Goal: Information Seeking & Learning: Learn about a topic

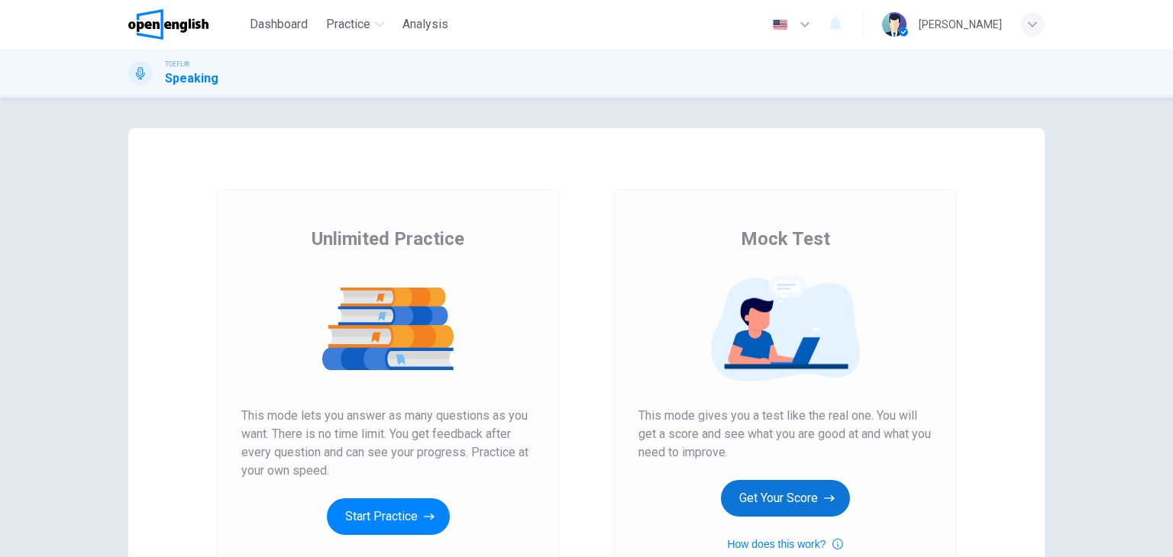
drag, startPoint x: 781, startPoint y: 529, endPoint x: 804, endPoint y: 499, distance: 38.2
click at [804, 499] on div "Mock Test This mode gives you a test like the real one. You will get a score an…" at bounding box center [784, 390] width 293 height 327
click at [804, 499] on button "Get Your Score" at bounding box center [785, 498] width 129 height 37
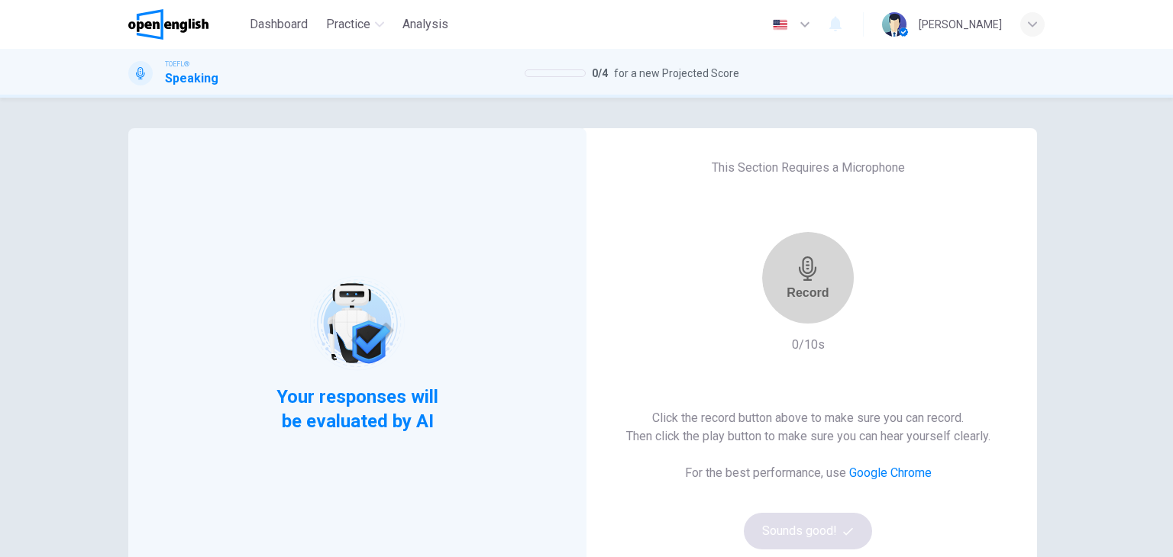
click at [823, 282] on div "Record" at bounding box center [808, 279] width 42 height 44
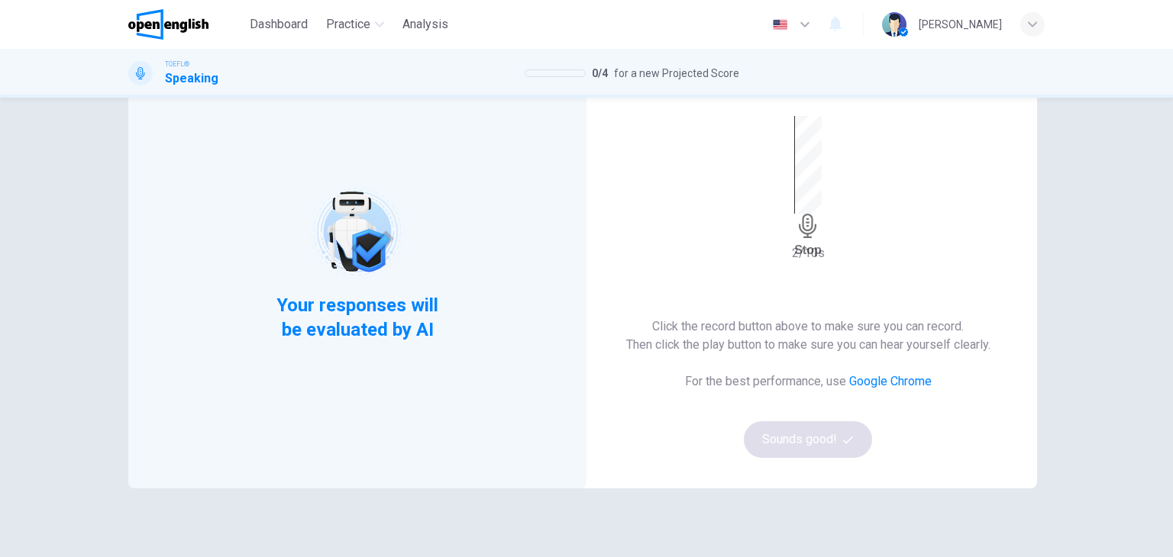
scroll to position [94, 0]
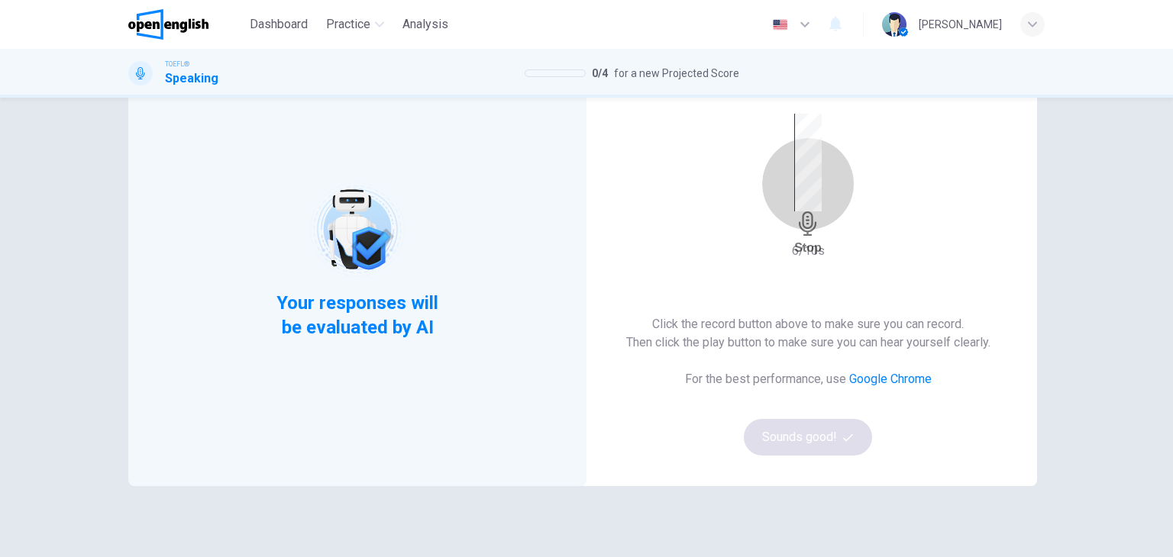
click at [822, 186] on div "Stop" at bounding box center [807, 184] width 27 height 141
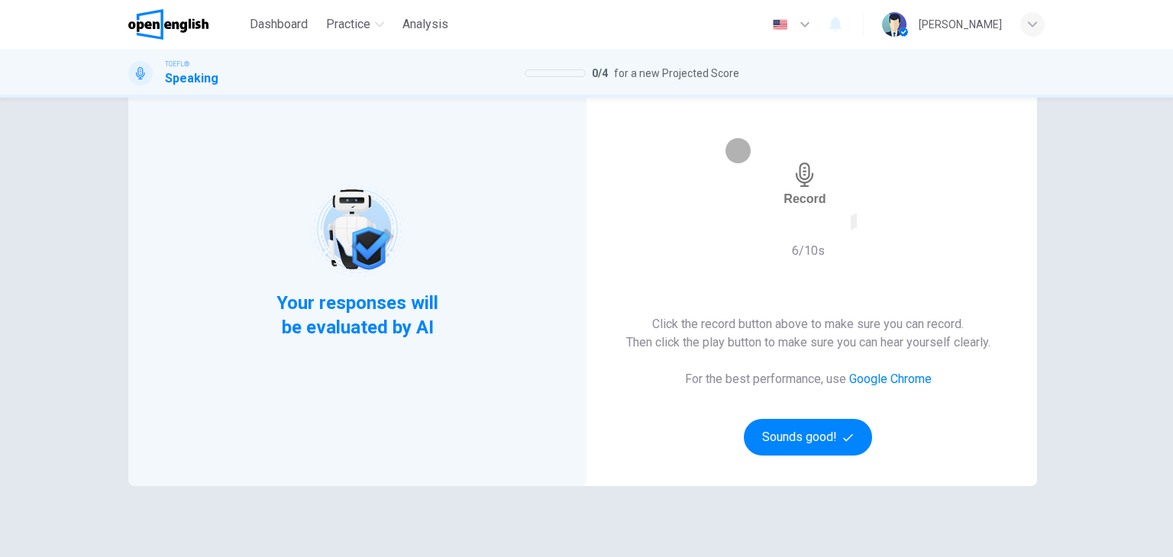
click at [852, 225] on div "button" at bounding box center [852, 222] width 0 height 11
click at [792, 447] on button "Sounds good!" at bounding box center [808, 437] width 128 height 37
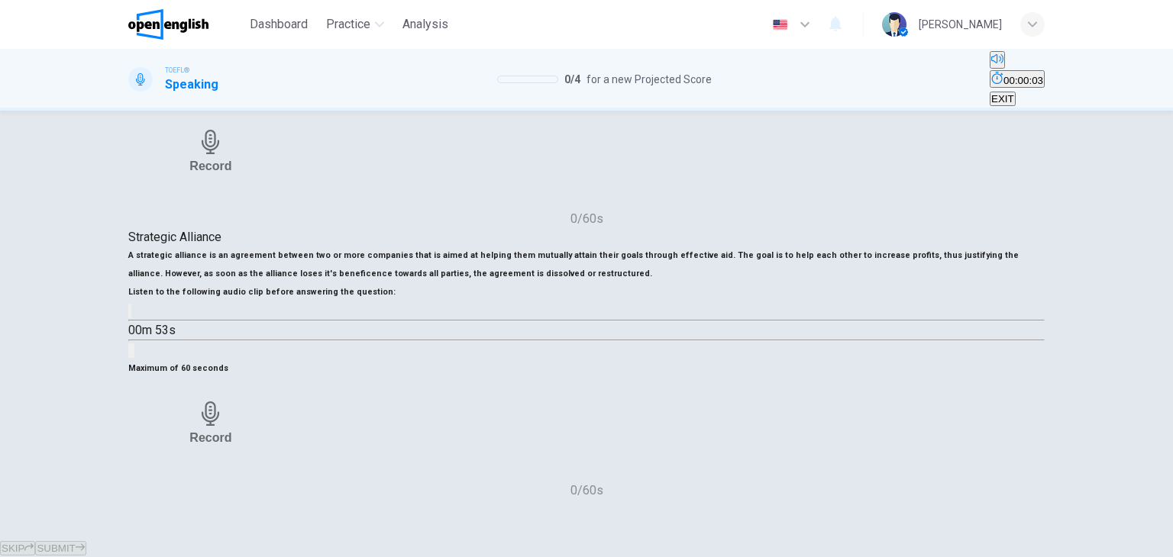
scroll to position [222, 0]
click at [147, 333] on icon "button" at bounding box center [139, 324] width 16 height 18
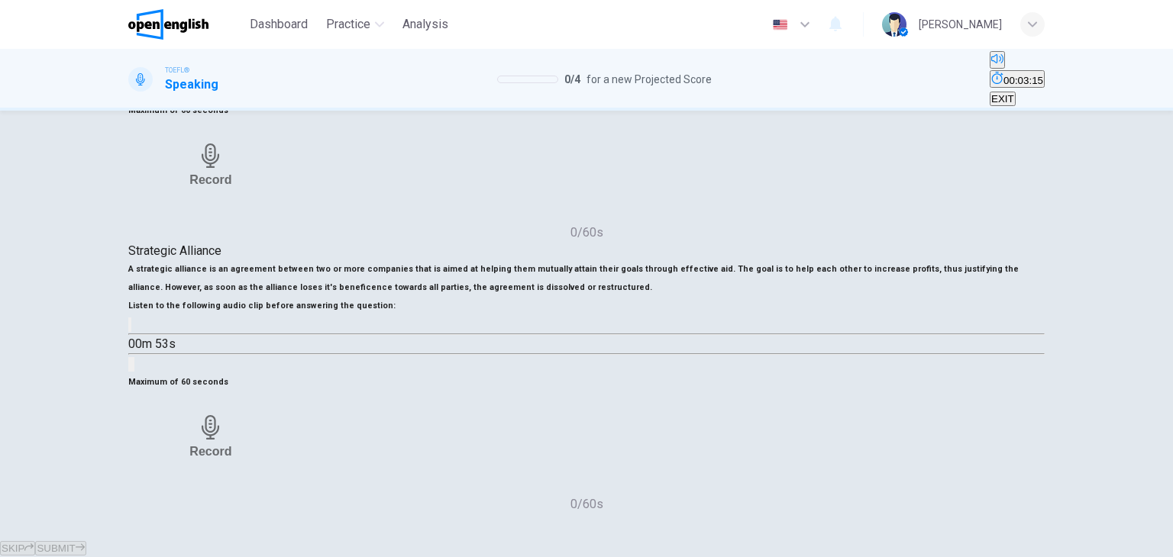
scroll to position [166, 0]
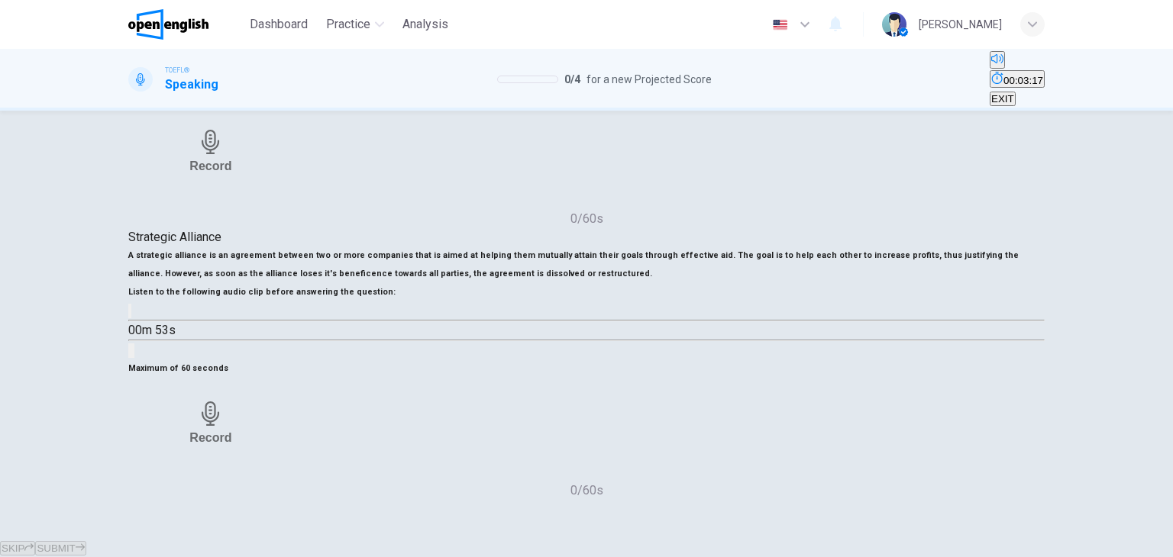
click at [130, 315] on icon "button" at bounding box center [130, 315] width 0 height 0
type input "*"
click at [231, 444] on div "Record" at bounding box center [210, 424] width 42 height 44
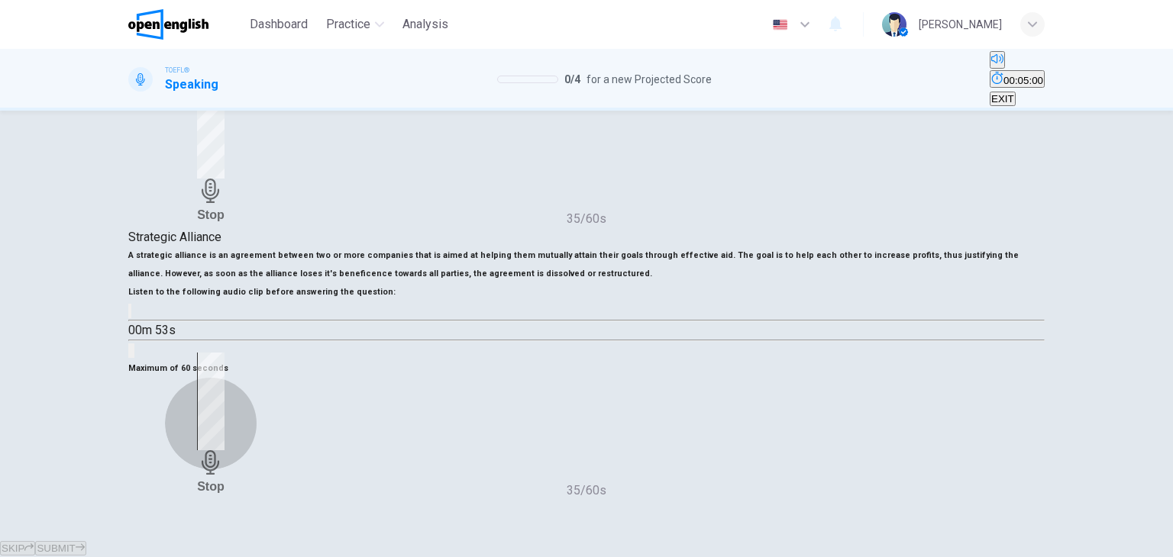
click at [224, 353] on div "Stop" at bounding box center [210, 423] width 27 height 141
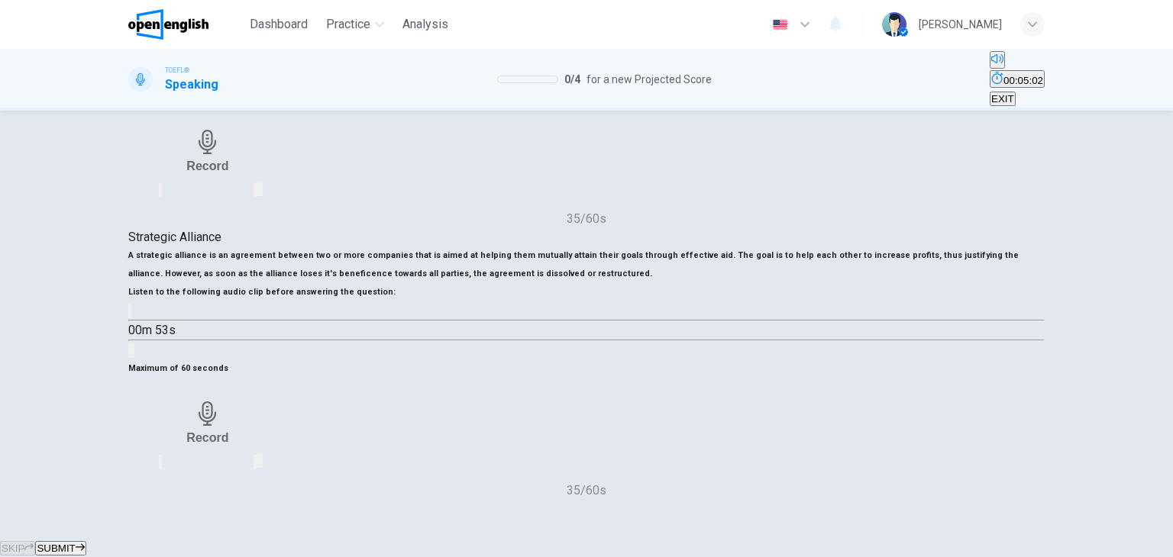
click at [75, 543] on span "SUBMIT" at bounding box center [56, 548] width 38 height 11
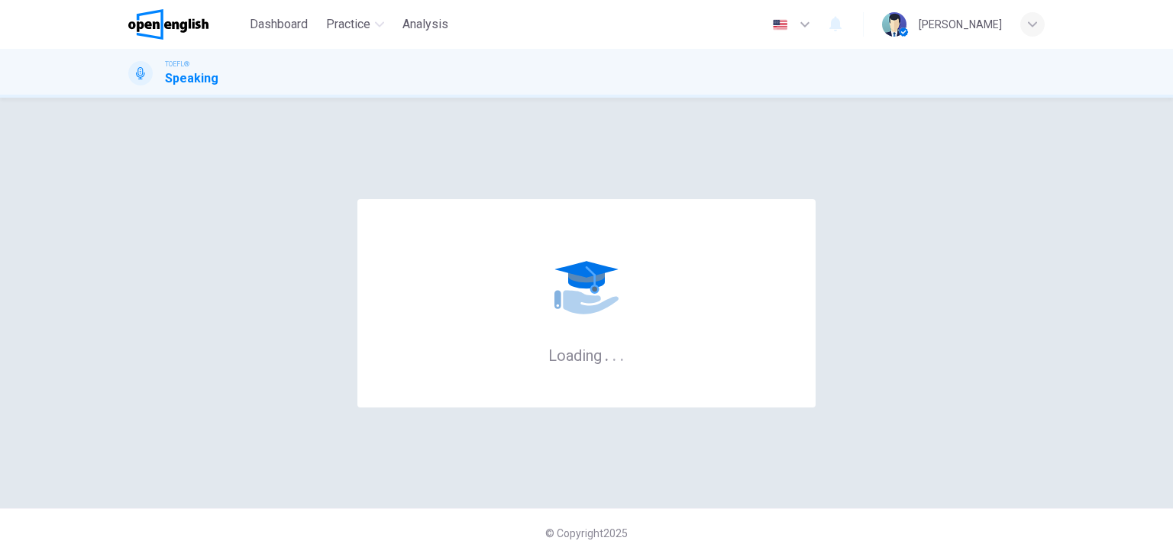
scroll to position [0, 0]
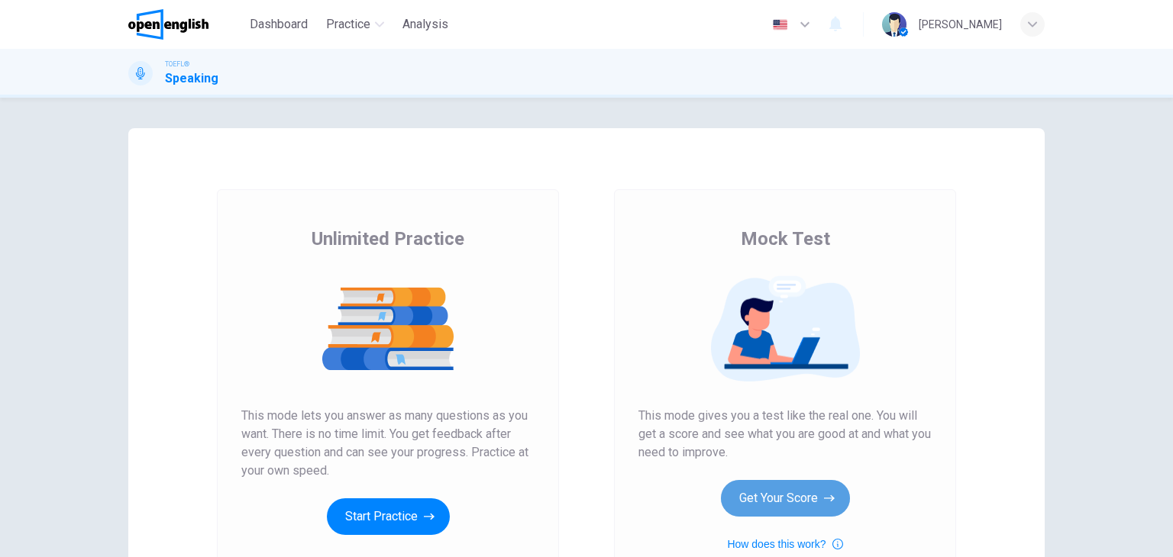
click at [752, 488] on button "Get Your Score" at bounding box center [785, 498] width 129 height 37
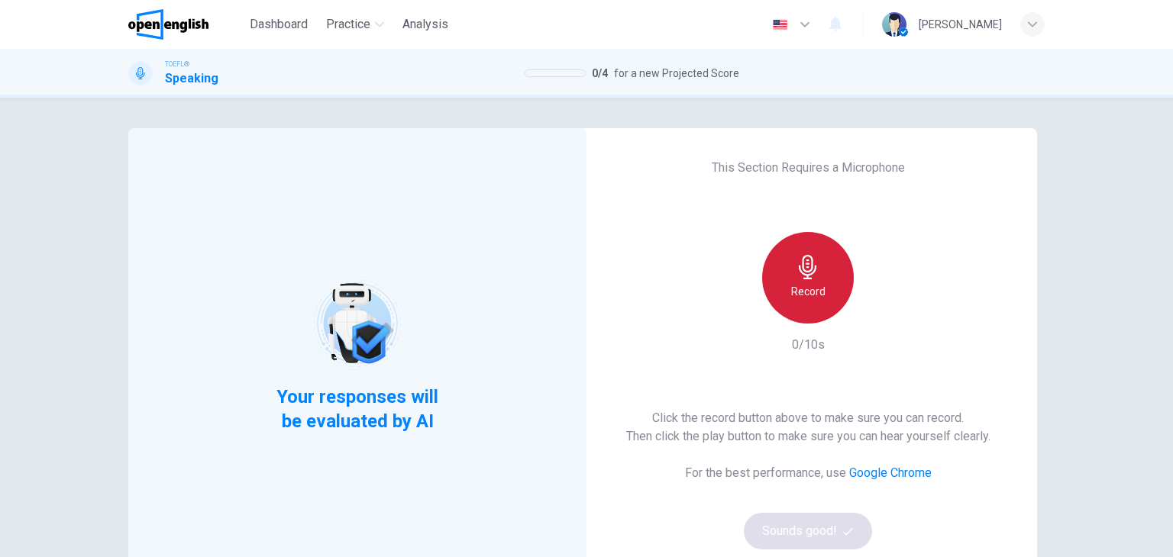
click at [791, 285] on h6 "Record" at bounding box center [808, 292] width 34 height 18
click at [787, 285] on div "Stop" at bounding box center [808, 278] width 92 height 92
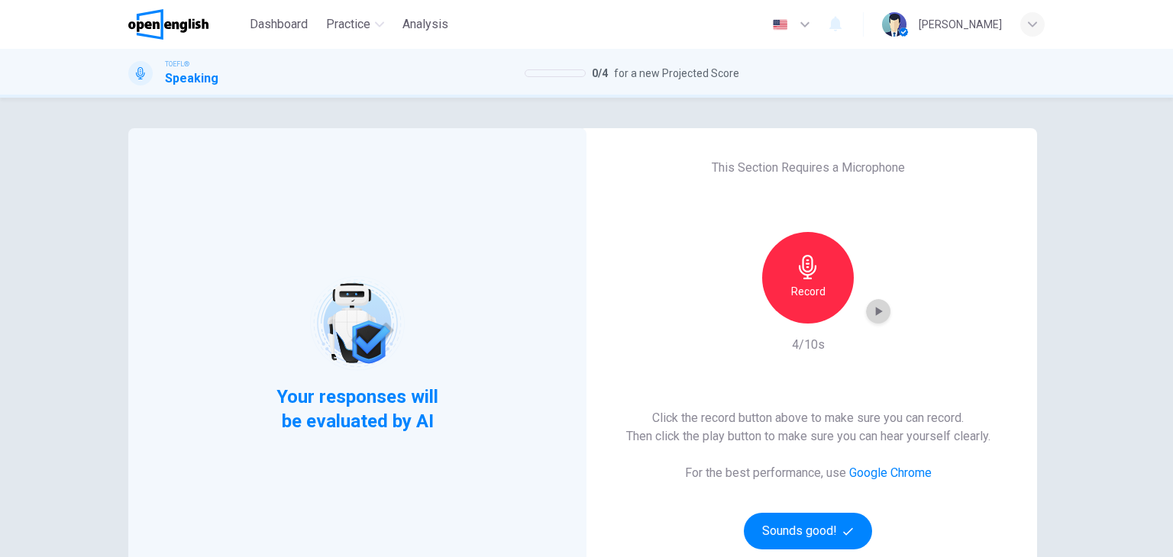
click at [876, 312] on icon "button" at bounding box center [879, 311] width 7 height 9
click at [788, 526] on button "Sounds good!" at bounding box center [808, 531] width 128 height 37
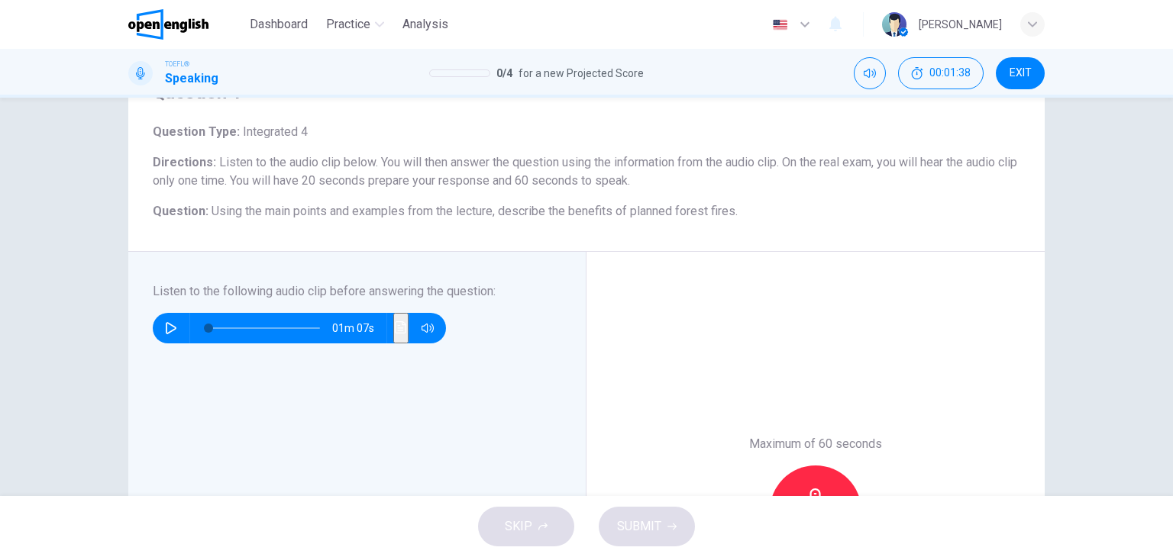
scroll to position [73, 0]
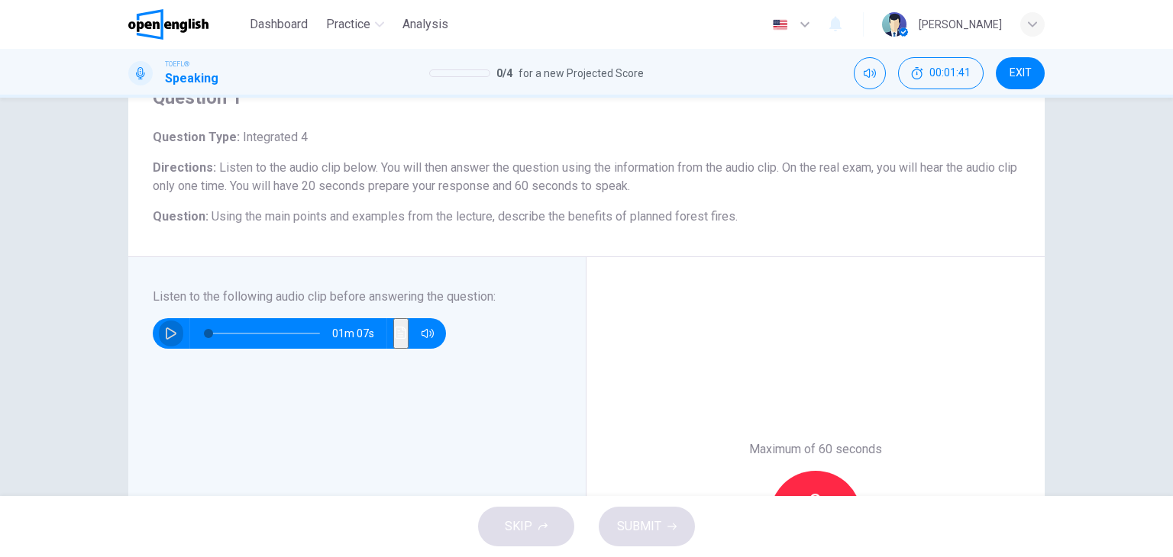
click at [163, 321] on button "button" at bounding box center [171, 333] width 24 height 31
type input "*"
click at [395, 338] on icon "Click to see the audio transcription" at bounding box center [401, 333] width 12 height 12
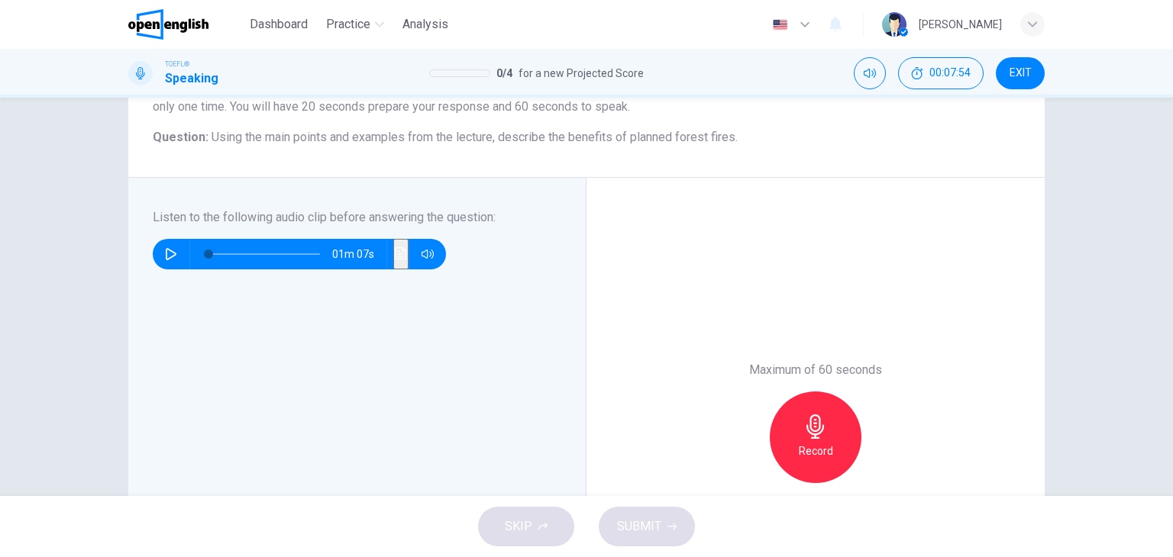
scroll to position [156, 0]
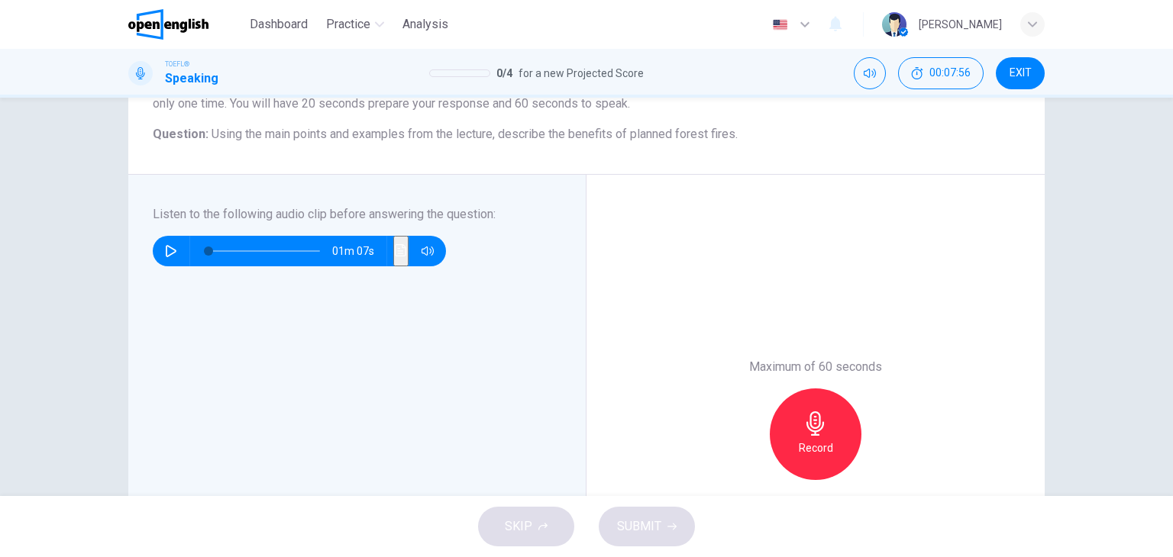
click at [806, 423] on icon "button" at bounding box center [815, 424] width 18 height 24
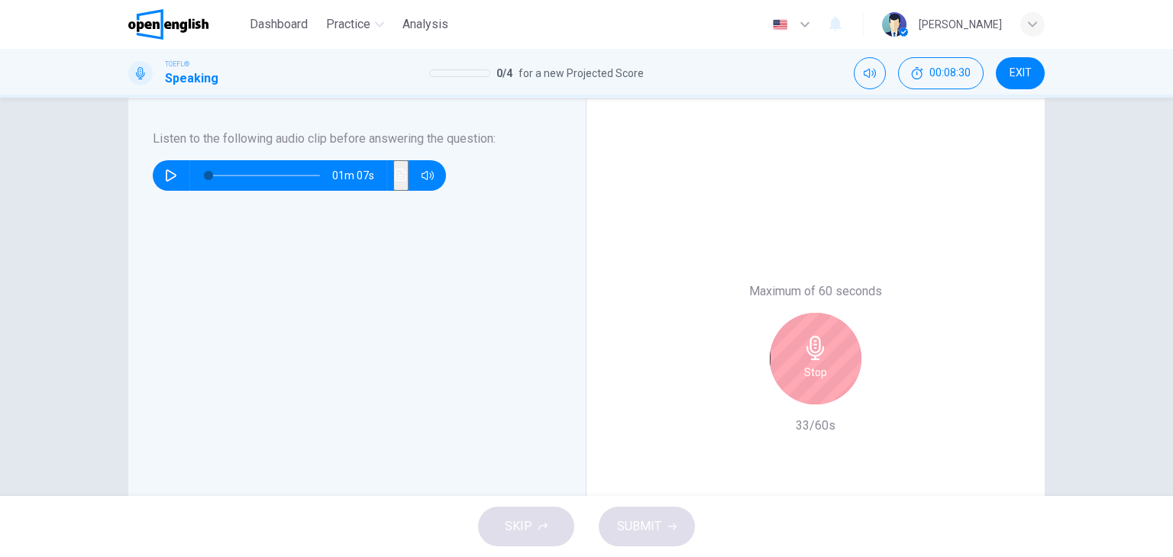
scroll to position [229, 0]
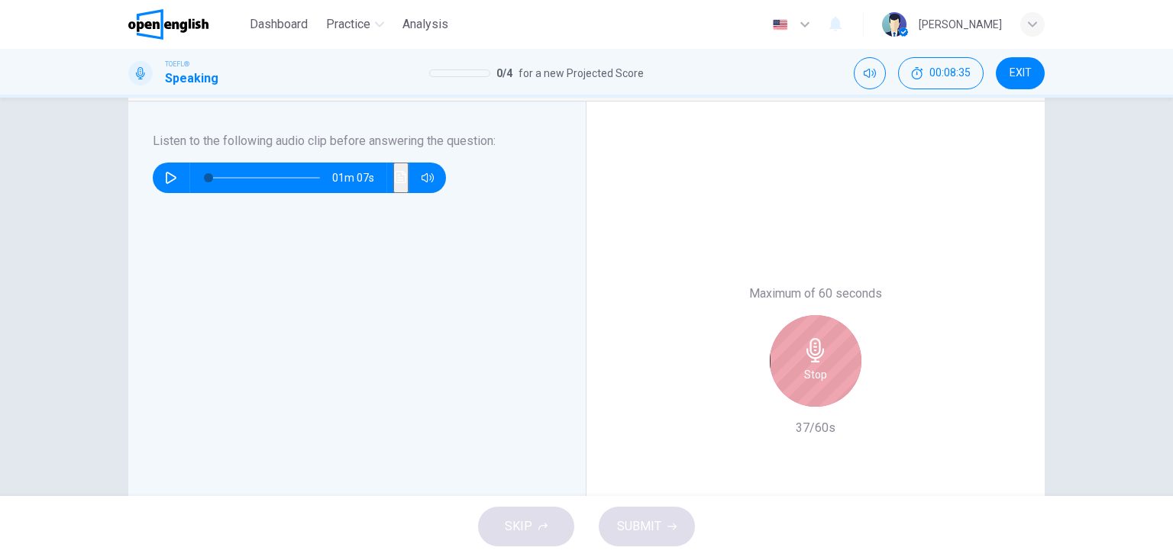
click at [830, 351] on div "Stop" at bounding box center [816, 361] width 92 height 92
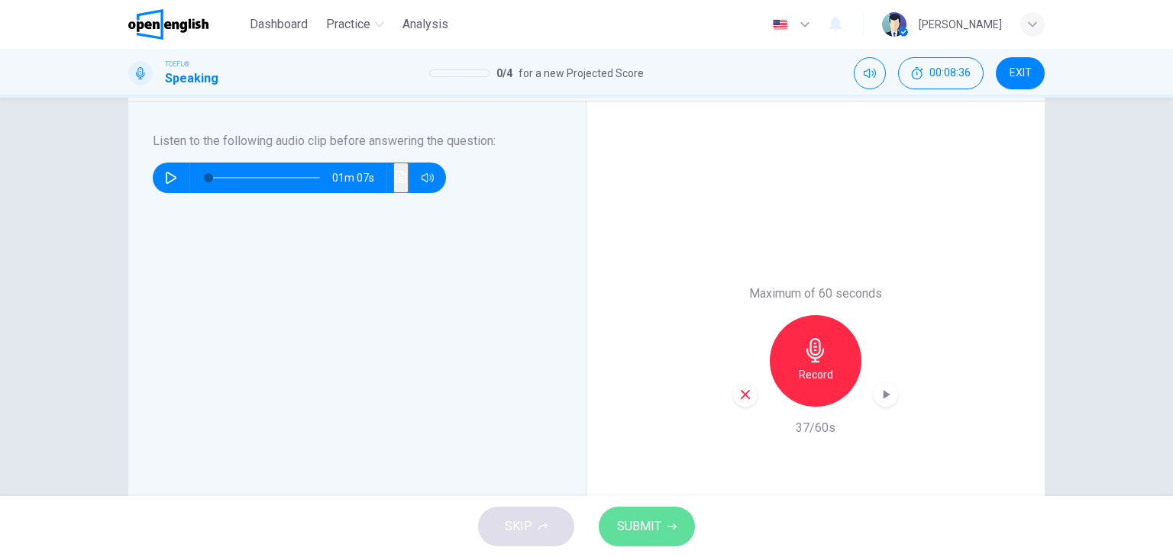
click at [620, 531] on span "SUBMIT" at bounding box center [639, 526] width 44 height 21
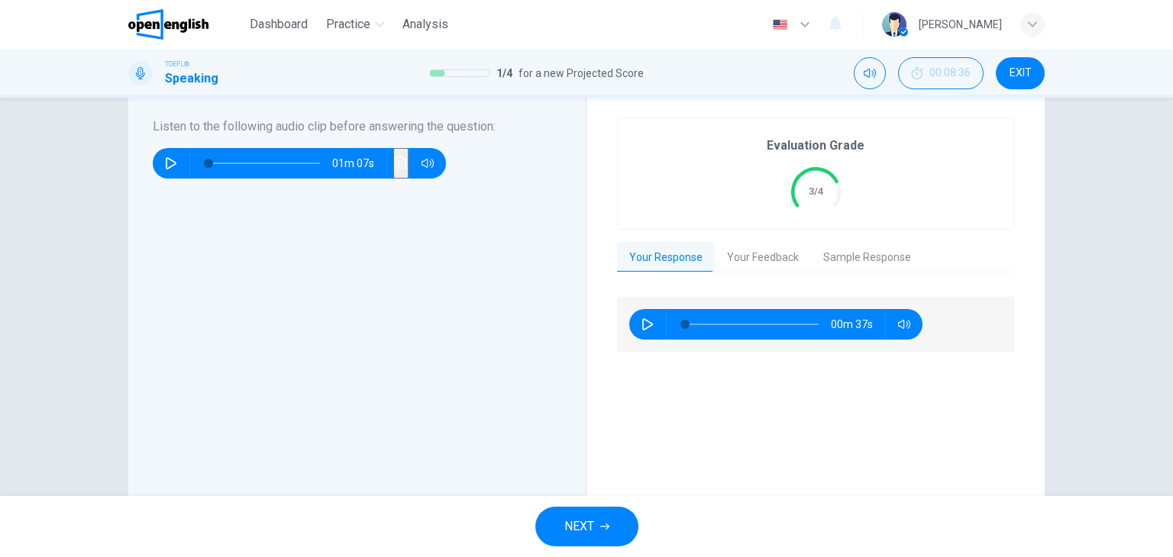
scroll to position [275, 0]
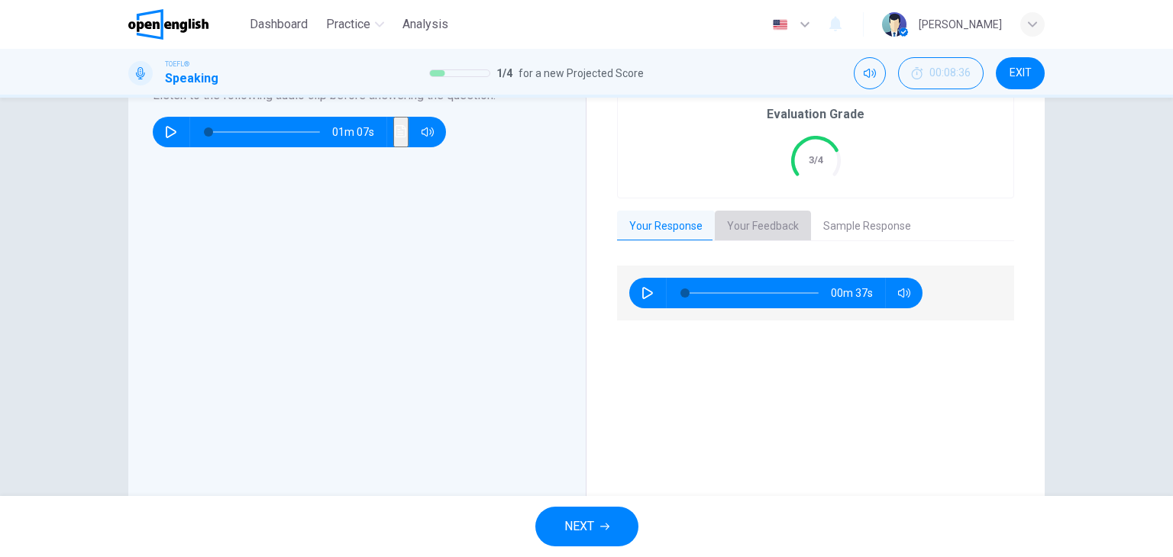
click at [761, 219] on button "Your Feedback" at bounding box center [763, 227] width 96 height 32
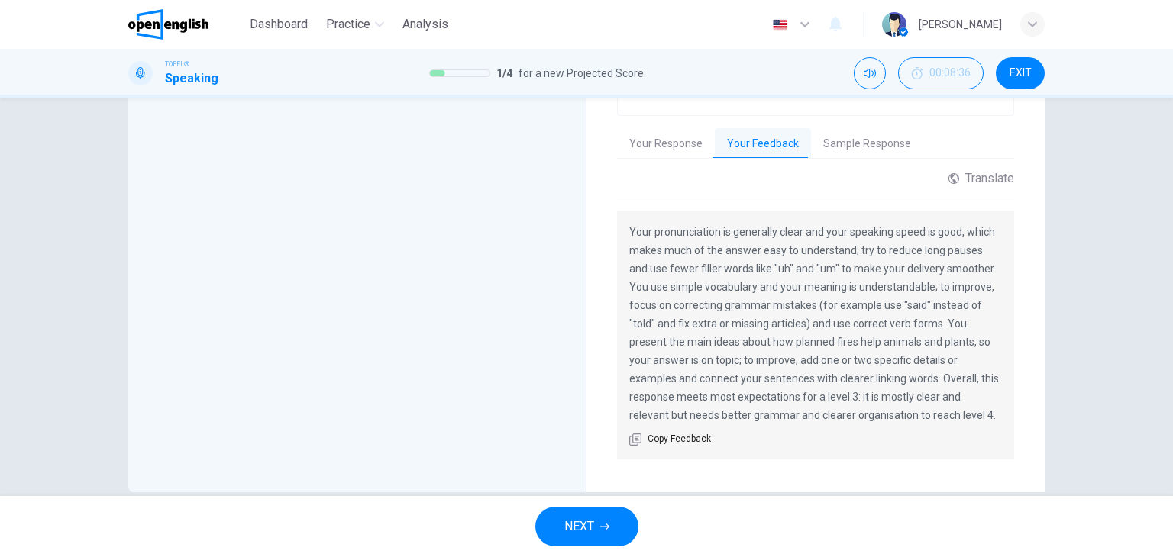
scroll to position [330, 0]
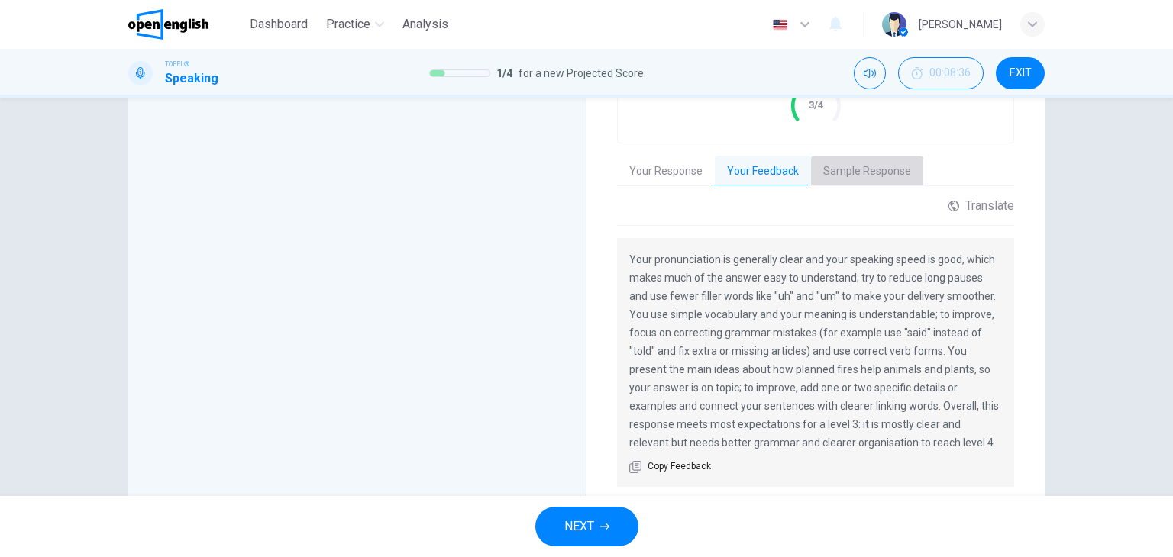
click at [883, 176] on button "Sample Response" at bounding box center [867, 172] width 112 height 32
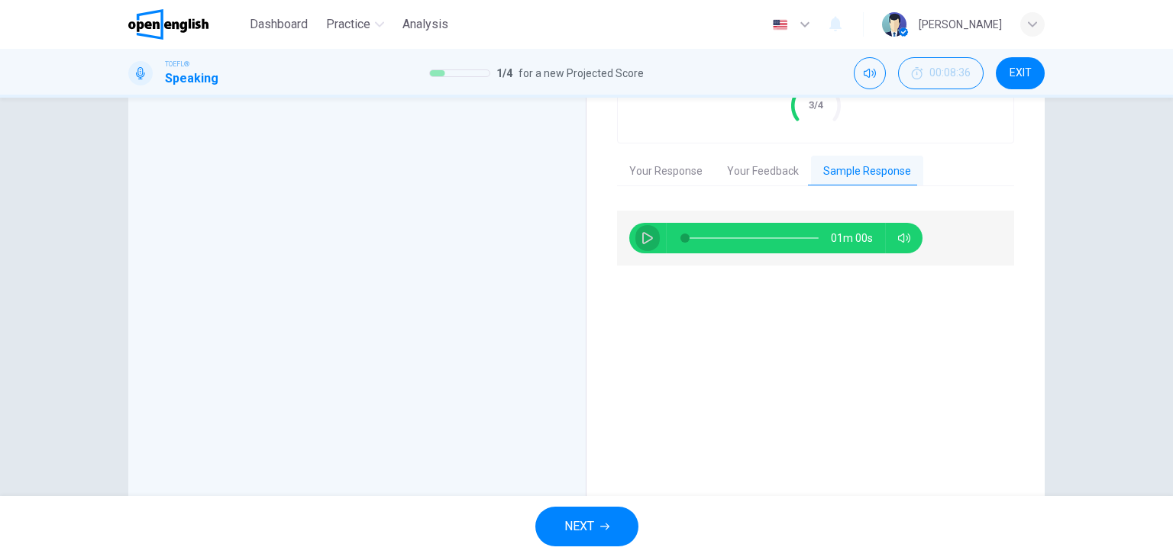
click at [641, 236] on icon "button" at bounding box center [647, 238] width 12 height 12
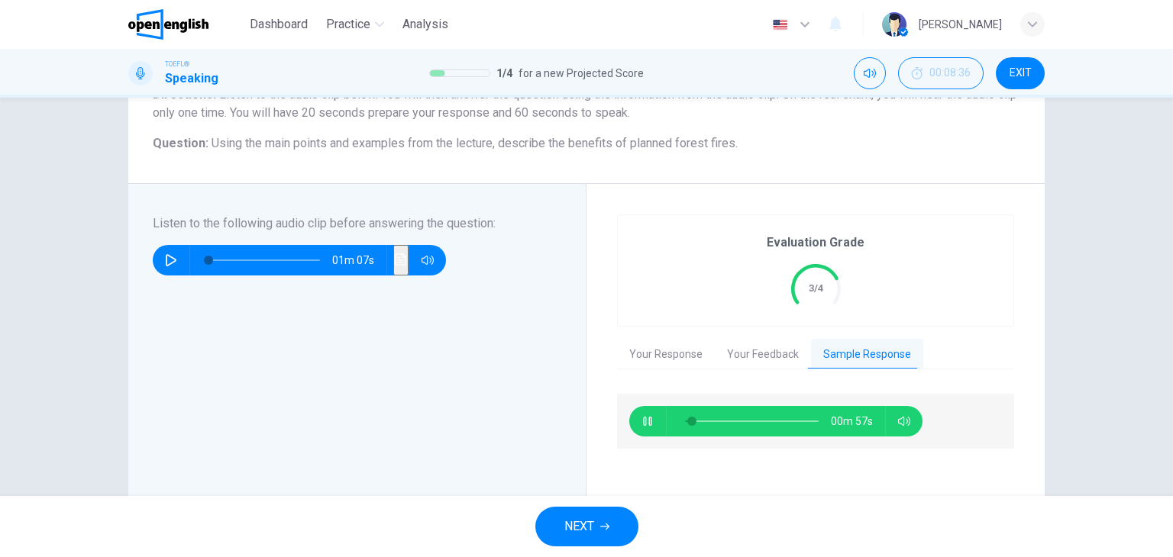
scroll to position [144, 0]
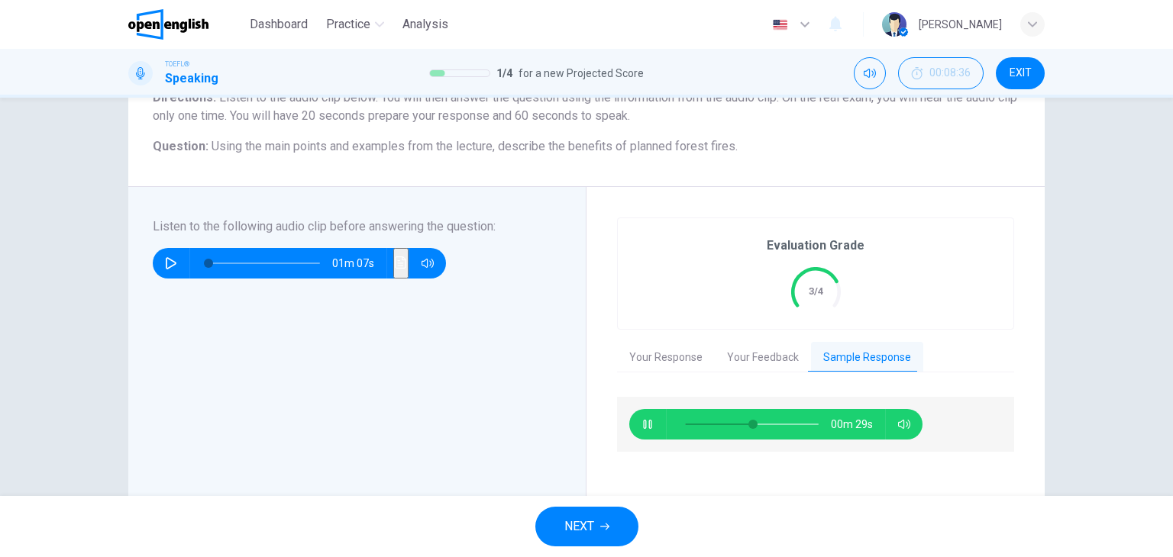
type input "**"
click at [642, 431] on button "button" at bounding box center [647, 424] width 24 height 31
type input "*"
click at [593, 526] on span "NEXT" at bounding box center [579, 526] width 30 height 21
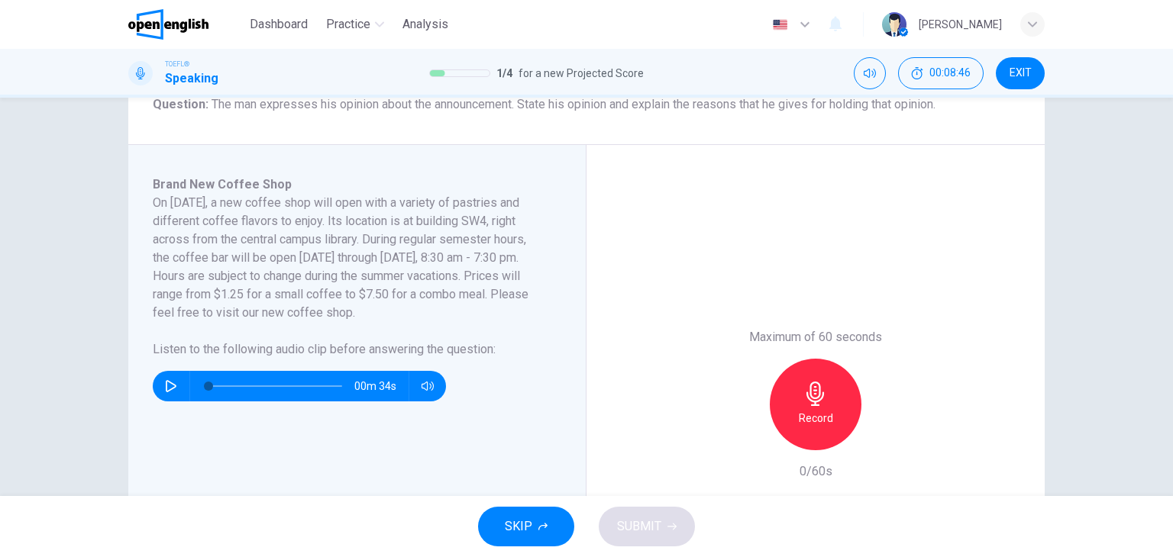
scroll to position [211, 0]
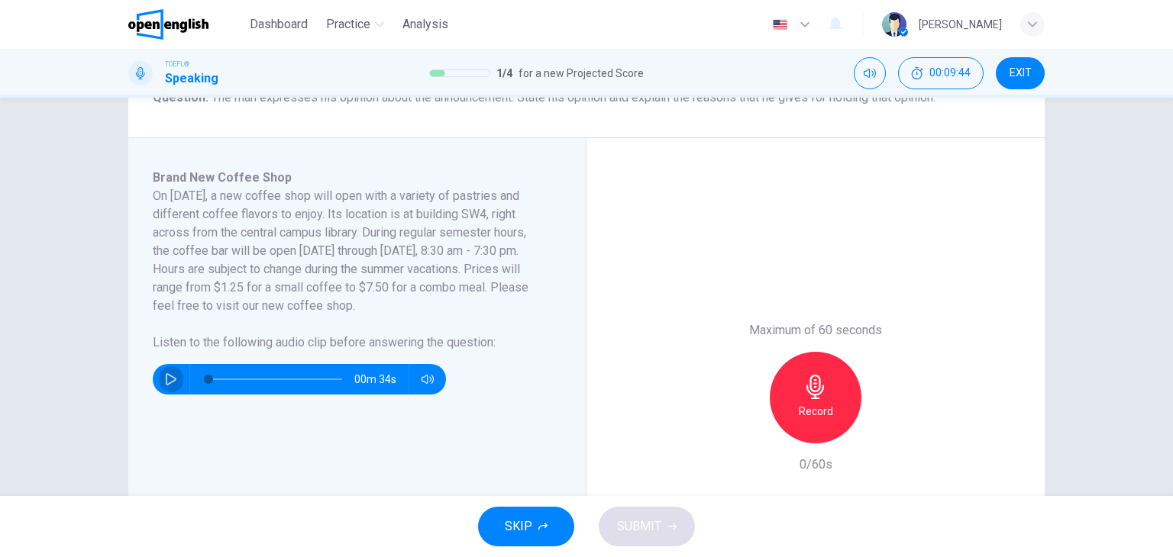
click at [161, 367] on button "button" at bounding box center [171, 379] width 24 height 31
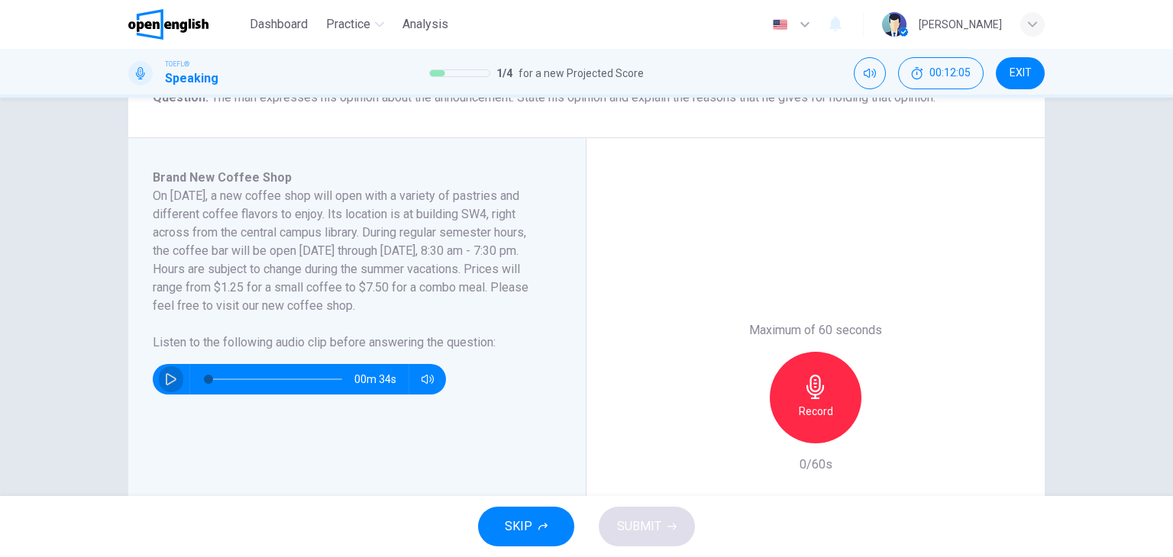
click at [161, 367] on button "button" at bounding box center [171, 379] width 24 height 31
type input "*"
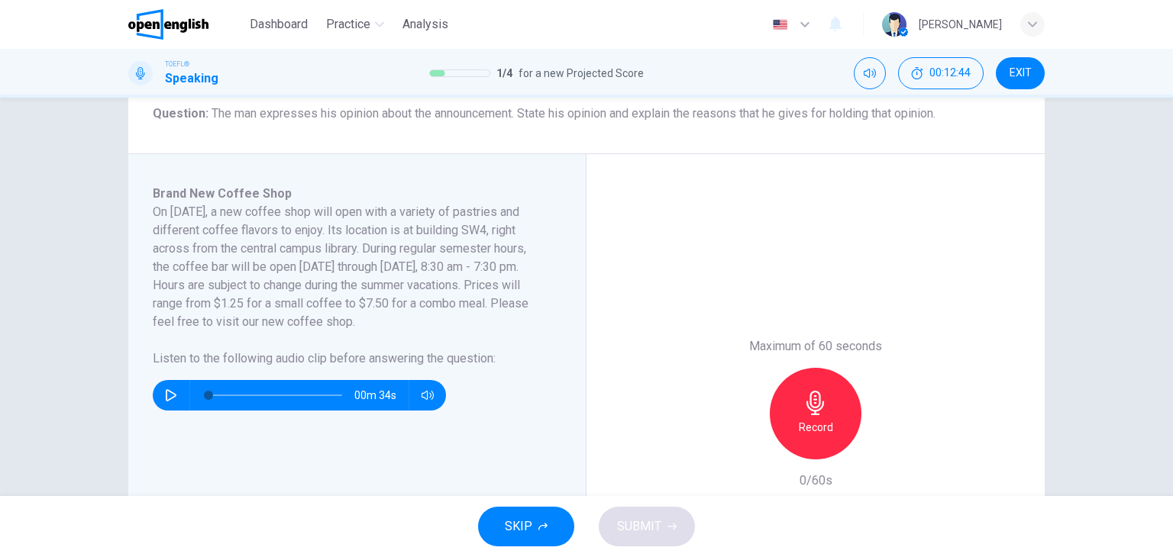
scroll to position [253, 0]
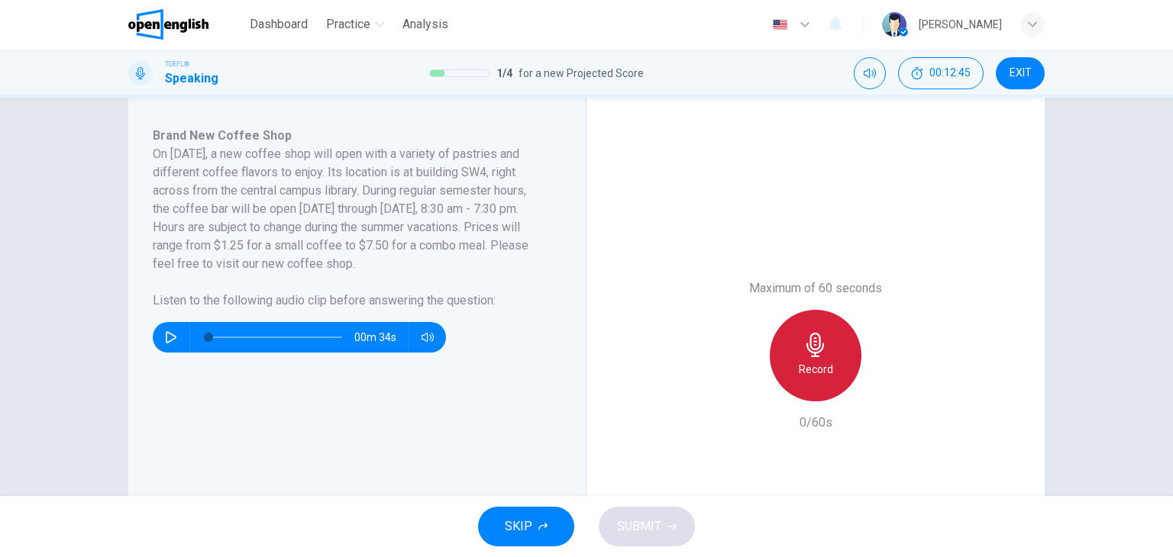
click at [806, 367] on h6 "Record" at bounding box center [816, 369] width 34 height 18
click at [806, 367] on h6 "Stop" at bounding box center [815, 369] width 23 height 18
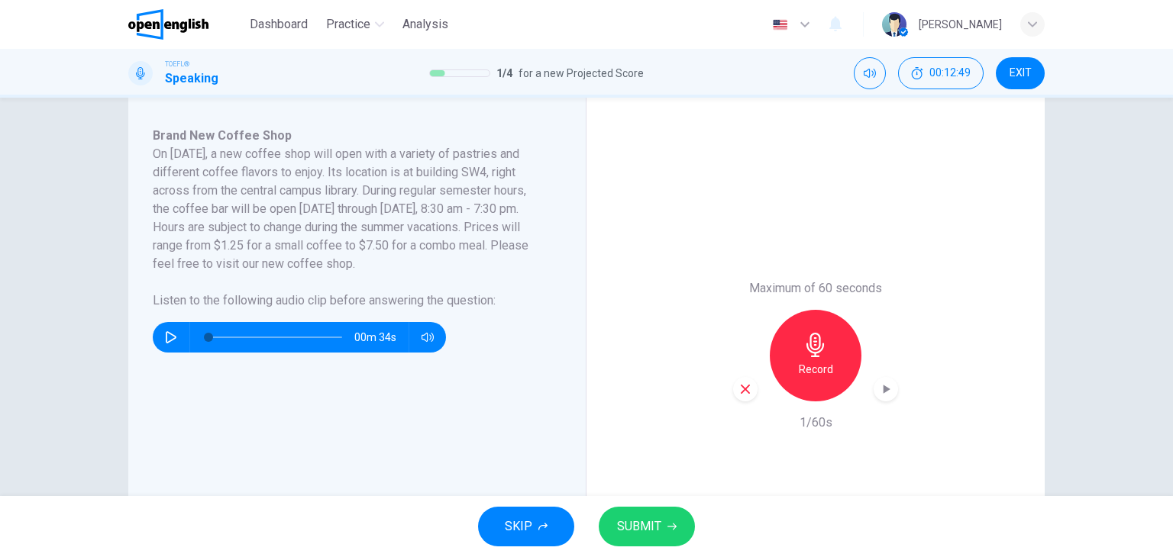
click at [738, 389] on icon "button" at bounding box center [745, 390] width 14 height 14
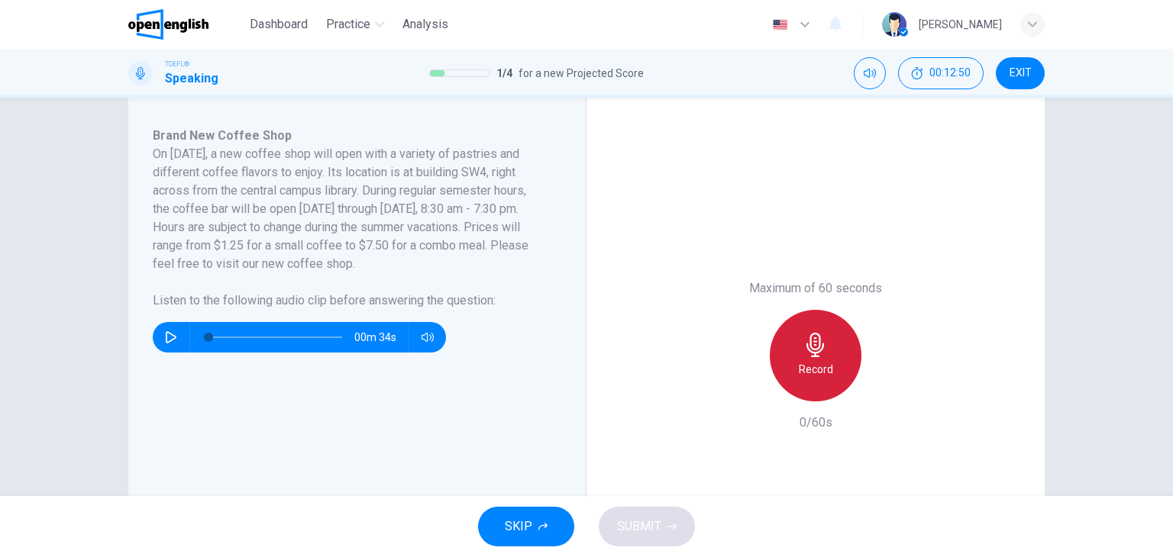
click at [819, 372] on h6 "Record" at bounding box center [816, 369] width 34 height 18
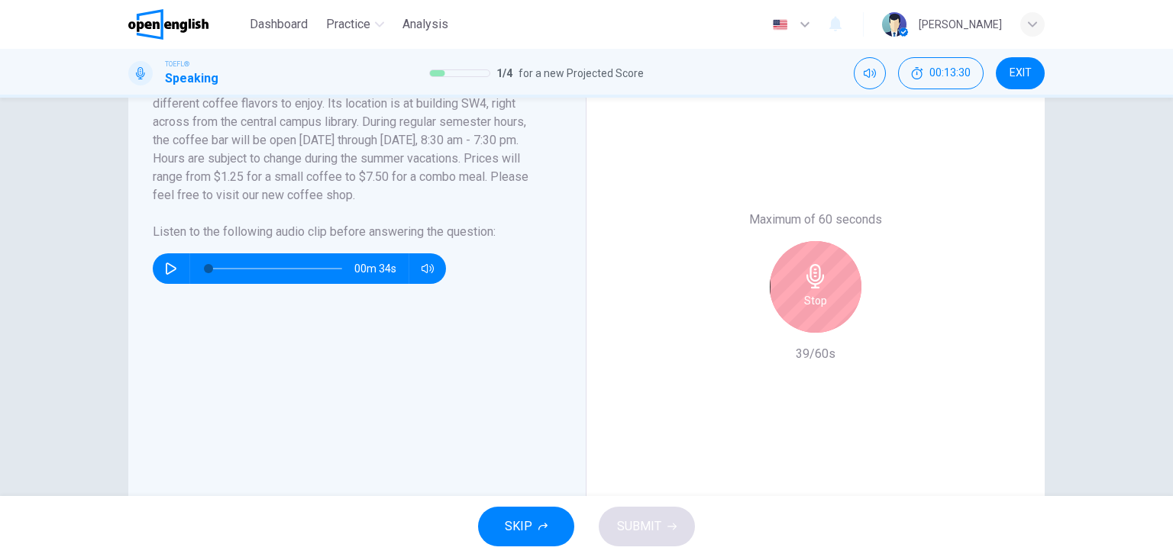
scroll to position [315, 0]
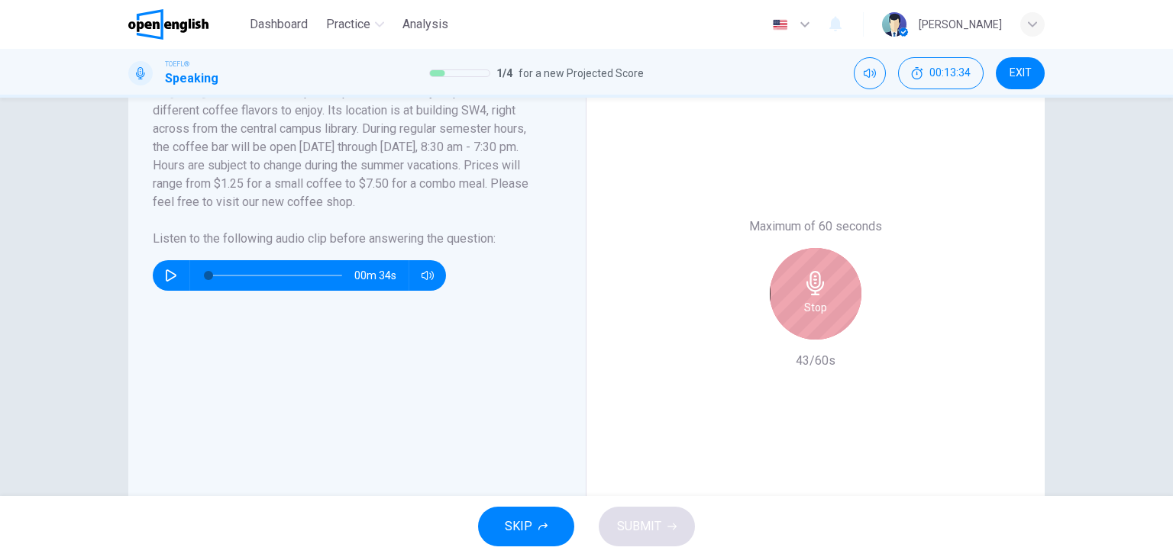
click at [830, 301] on div "Stop" at bounding box center [816, 294] width 92 height 92
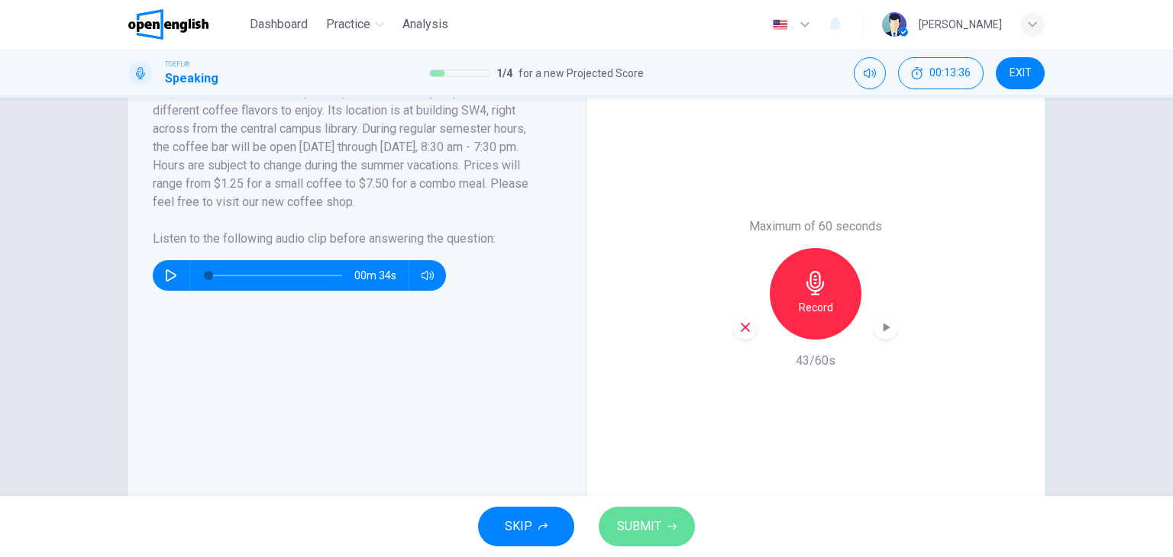
click at [644, 514] on button "SUBMIT" at bounding box center [647, 527] width 96 height 40
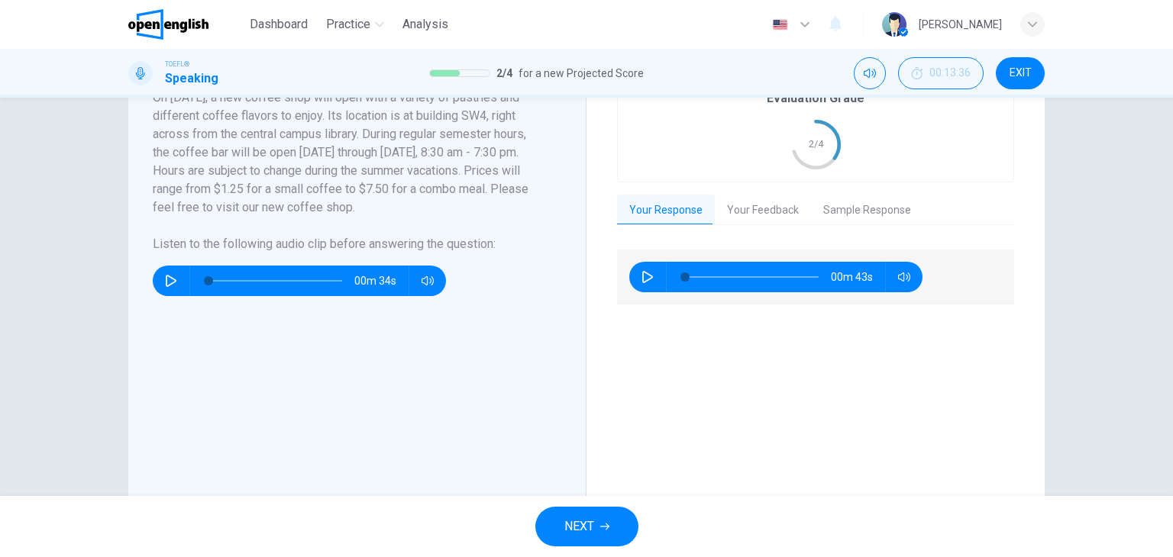
scroll to position [307, 0]
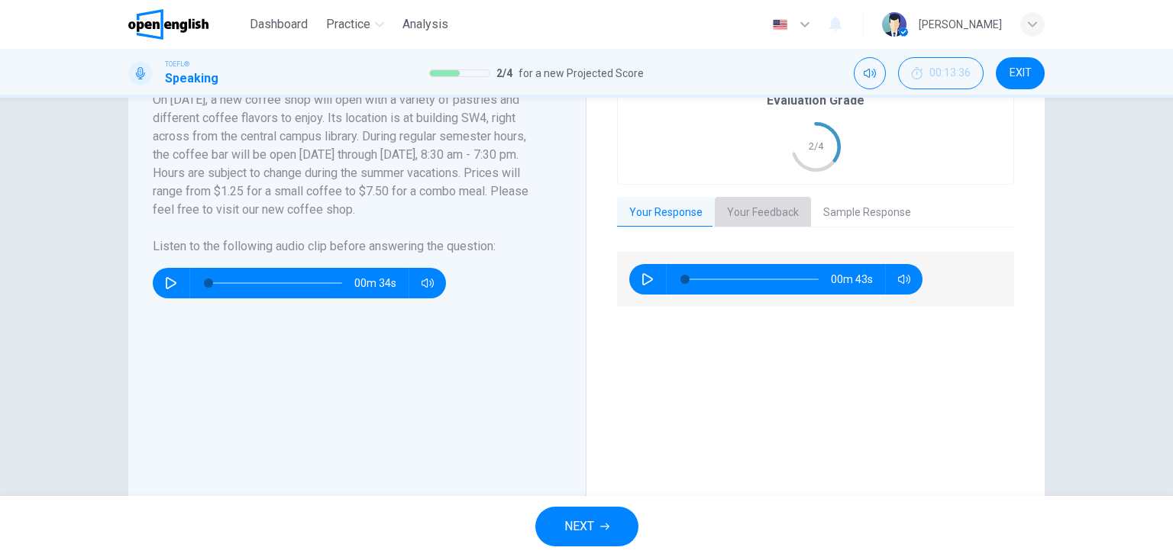
click at [735, 208] on button "Your Feedback" at bounding box center [763, 213] width 96 height 32
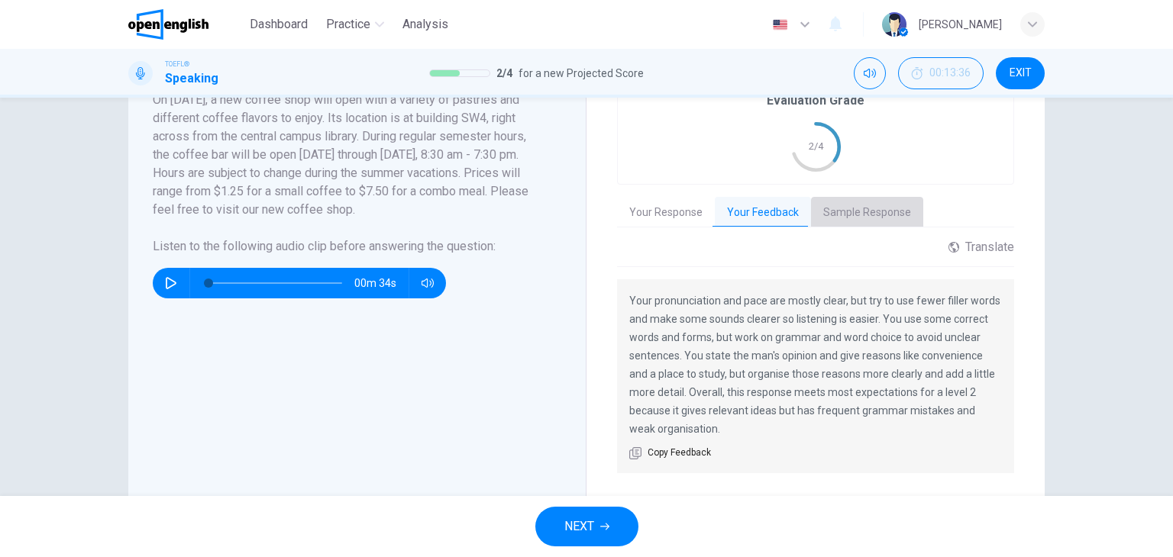
click at [864, 212] on button "Sample Response" at bounding box center [867, 213] width 112 height 32
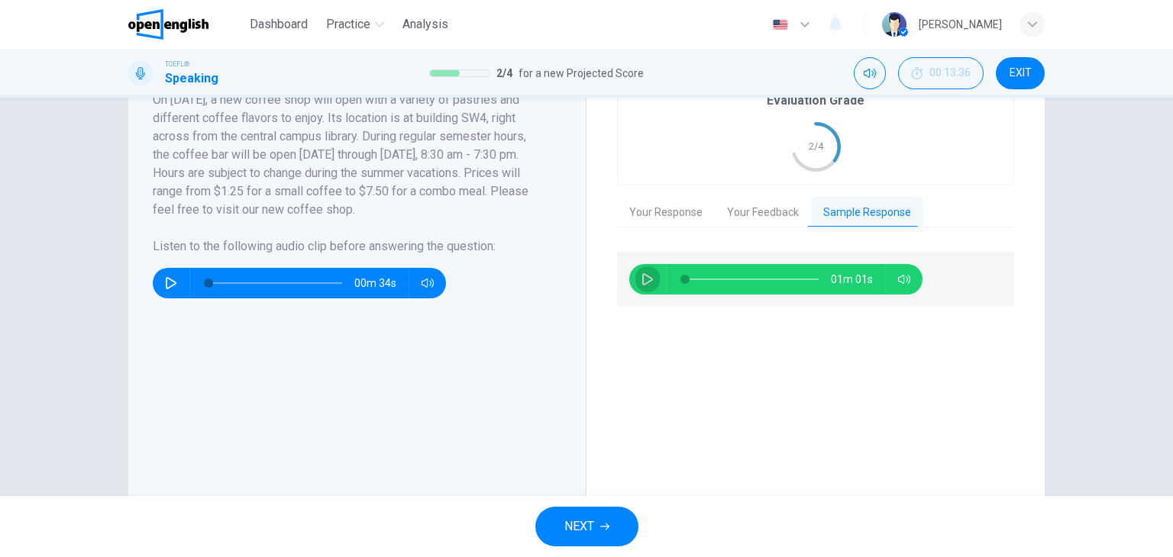
click at [642, 280] on icon "button" at bounding box center [647, 279] width 11 height 12
type input "*"
click at [587, 533] on span "NEXT" at bounding box center [579, 526] width 30 height 21
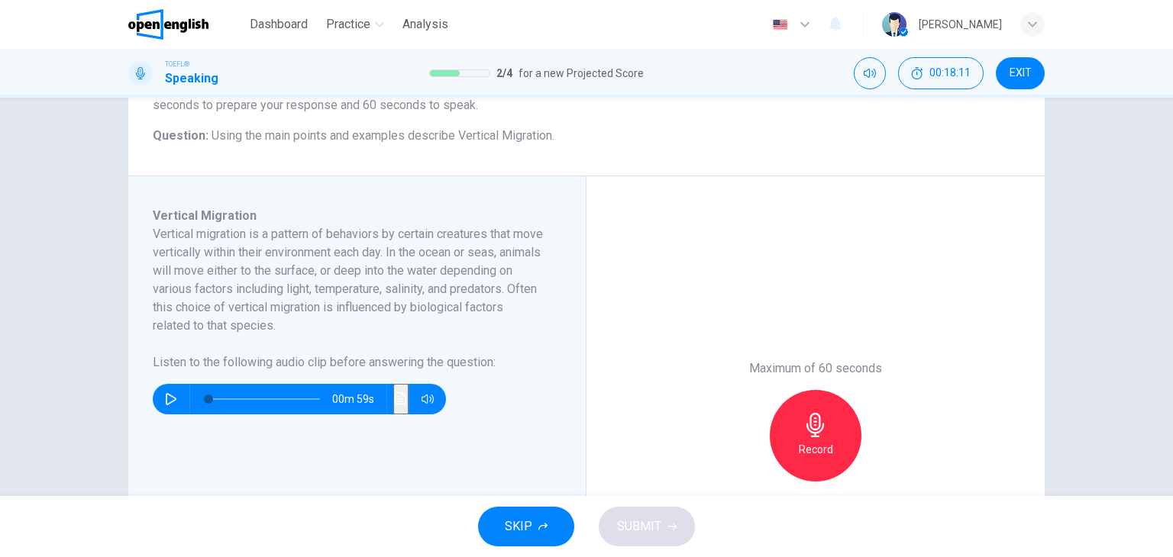
scroll to position [168, 0]
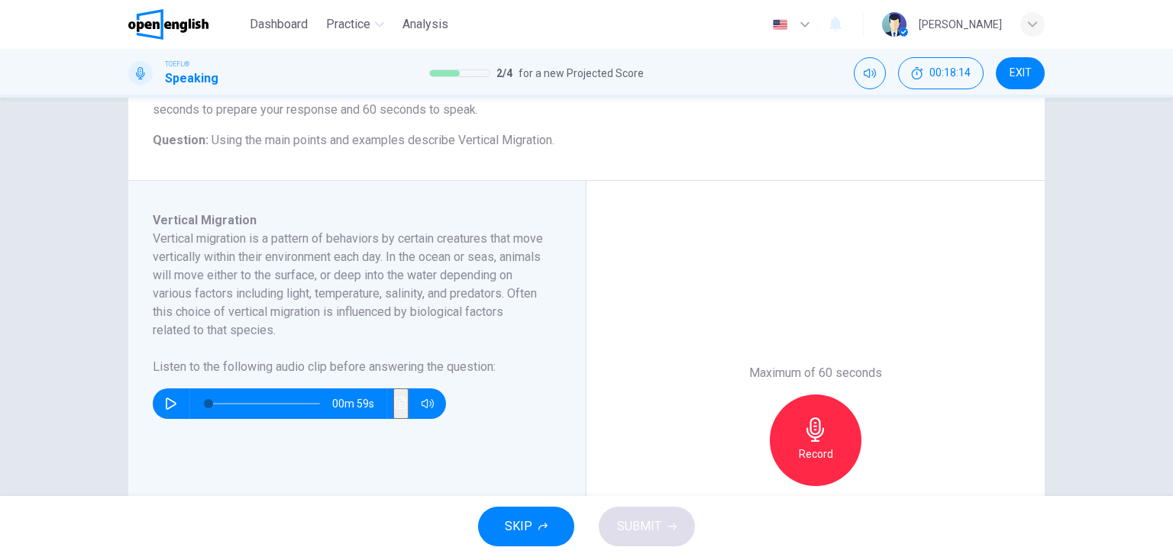
click at [165, 398] on icon "button" at bounding box center [171, 404] width 12 height 12
type input "*"
click at [166, 405] on icon "button" at bounding box center [170, 403] width 8 height 9
click at [165, 405] on icon "button" at bounding box center [171, 404] width 12 height 12
drag, startPoint x: 211, startPoint y: 401, endPoint x: 203, endPoint y: 402, distance: 7.8
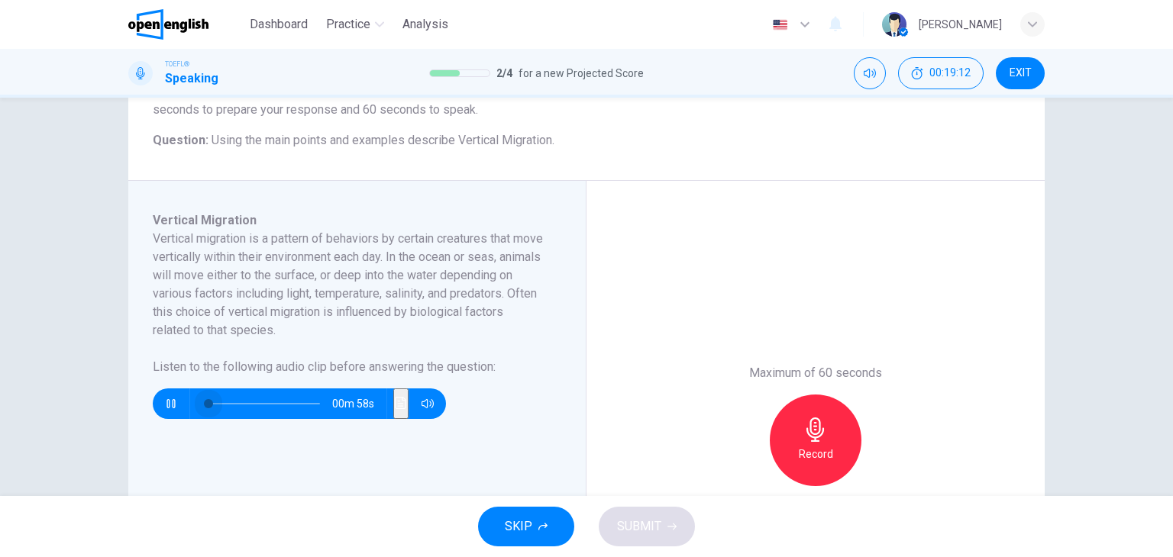
click at [204, 402] on span at bounding box center [208, 403] width 9 height 9
click at [166, 410] on button "button" at bounding box center [171, 404] width 24 height 31
click at [203, 402] on div at bounding box center [261, 404] width 142 height 31
click at [208, 402] on span at bounding box center [263, 403] width 111 height 21
click at [166, 402] on icon "button" at bounding box center [171, 404] width 12 height 12
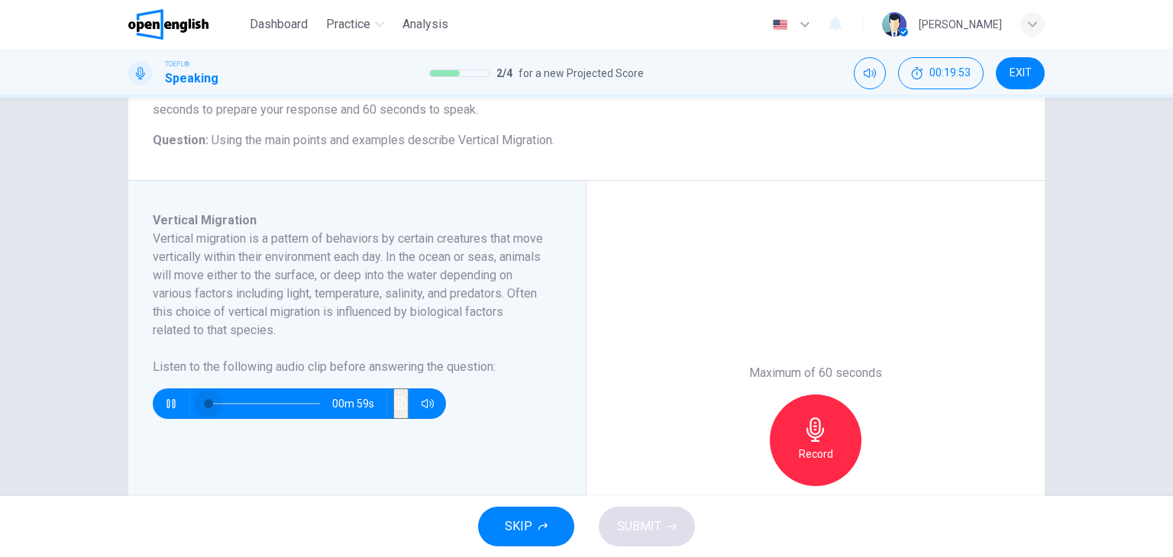
drag, startPoint x: 212, startPoint y: 405, endPoint x: 174, endPoint y: 410, distance: 37.7
click at [174, 410] on div "00m 59s" at bounding box center [299, 404] width 293 height 31
click at [165, 409] on icon "button" at bounding box center [171, 404] width 12 height 12
click at [172, 401] on icon "button" at bounding box center [171, 404] width 12 height 12
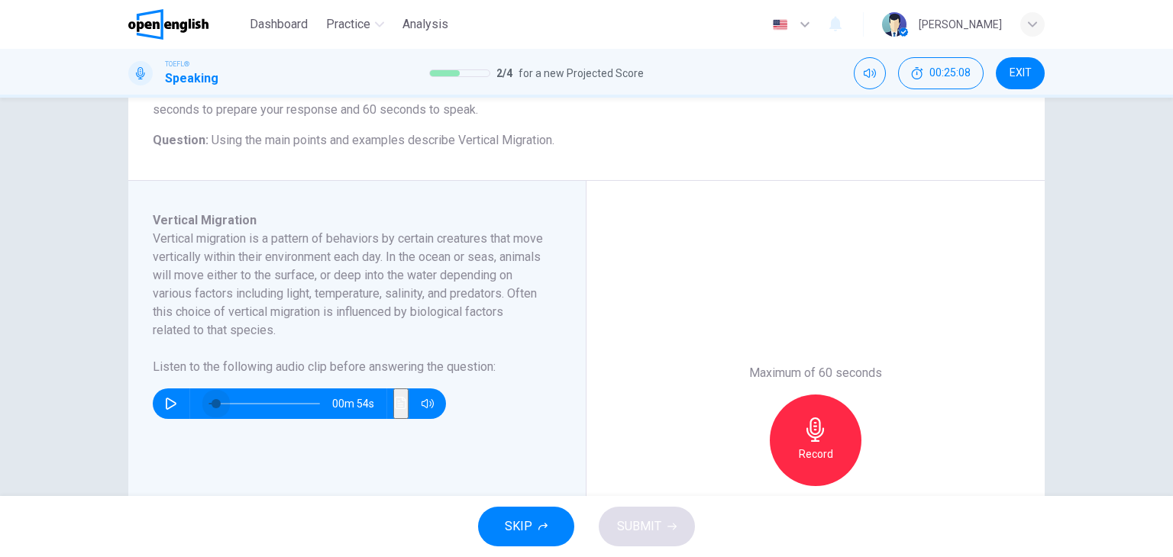
click at [211, 403] on span at bounding box center [263, 403] width 111 height 21
click at [165, 400] on icon "button" at bounding box center [171, 404] width 12 height 12
click at [166, 400] on icon "button" at bounding box center [170, 403] width 8 height 9
click at [165, 400] on icon "button" at bounding box center [171, 404] width 12 height 12
click at [395, 399] on icon "Click to see the audio transcription" at bounding box center [400, 403] width 11 height 12
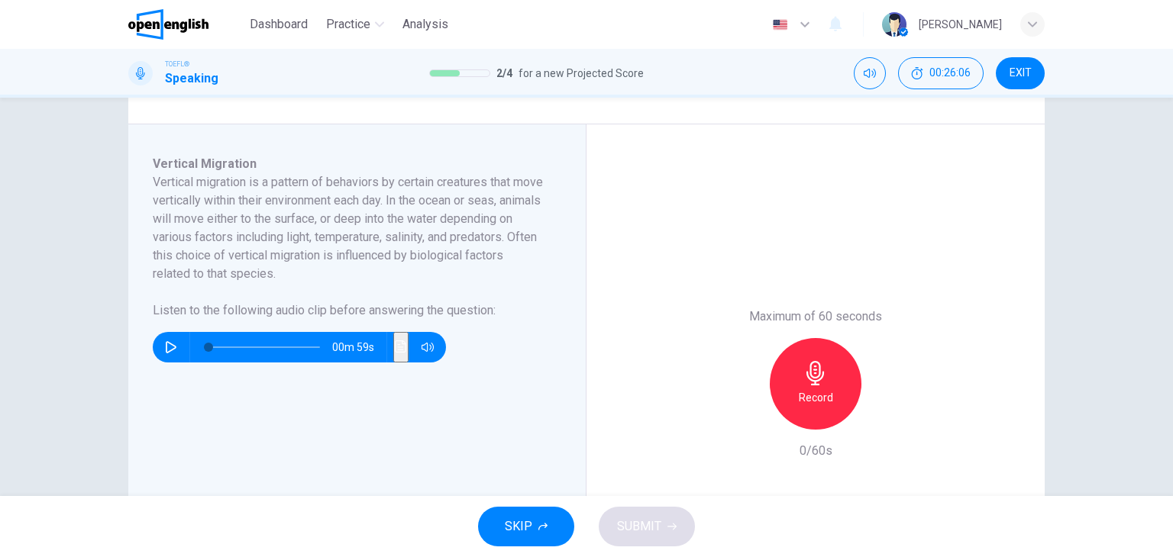
scroll to position [228, 0]
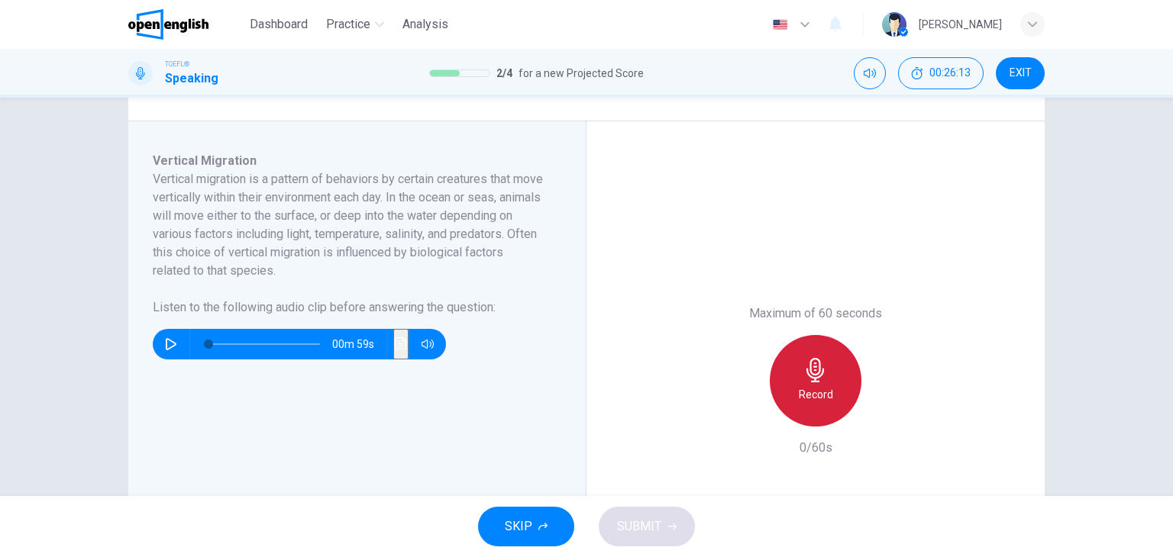
click at [821, 392] on h6 "Record" at bounding box center [816, 395] width 34 height 18
click at [821, 392] on h6 "Stop" at bounding box center [815, 395] width 23 height 18
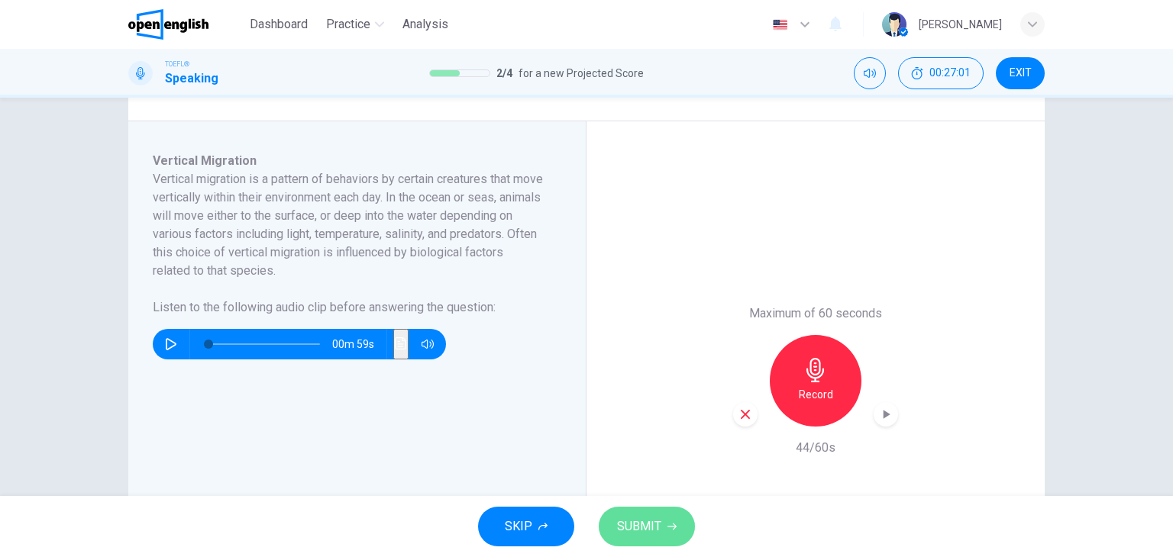
click at [632, 527] on span "SUBMIT" at bounding box center [639, 526] width 44 height 21
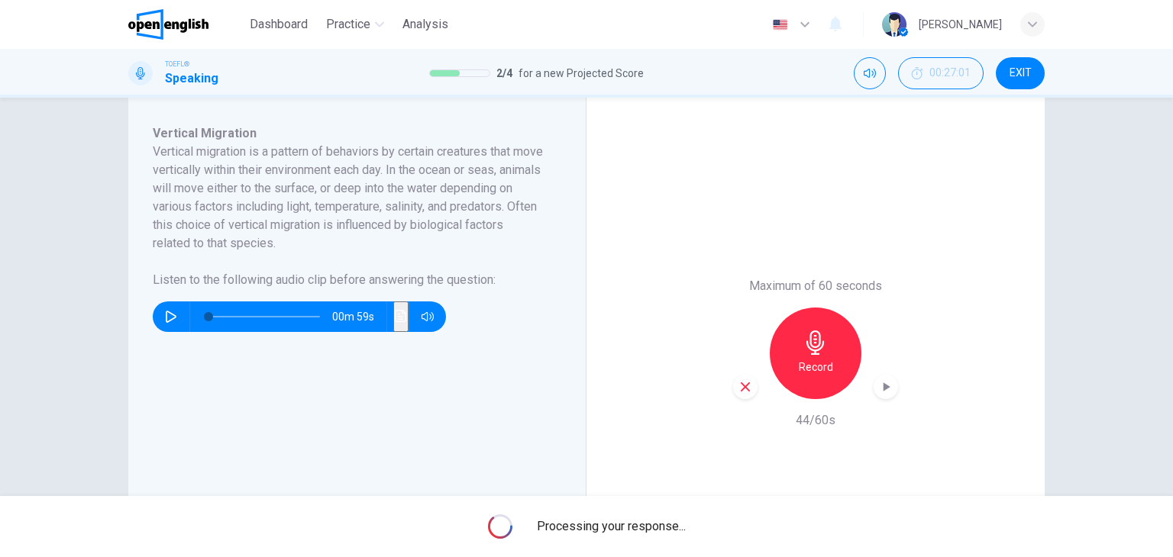
scroll to position [247, 0]
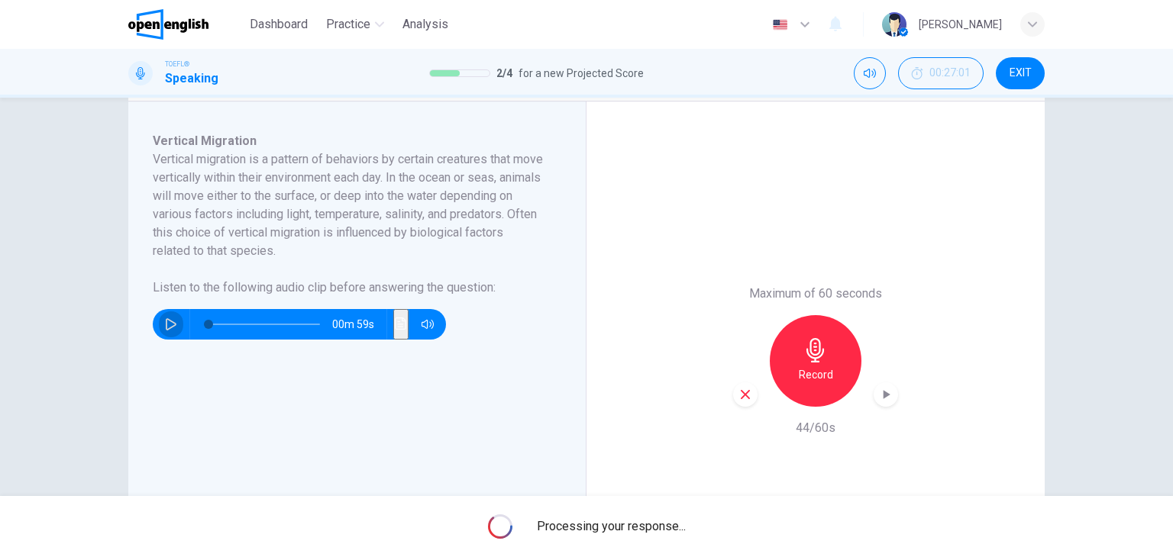
click at [166, 325] on icon "button" at bounding box center [171, 324] width 12 height 12
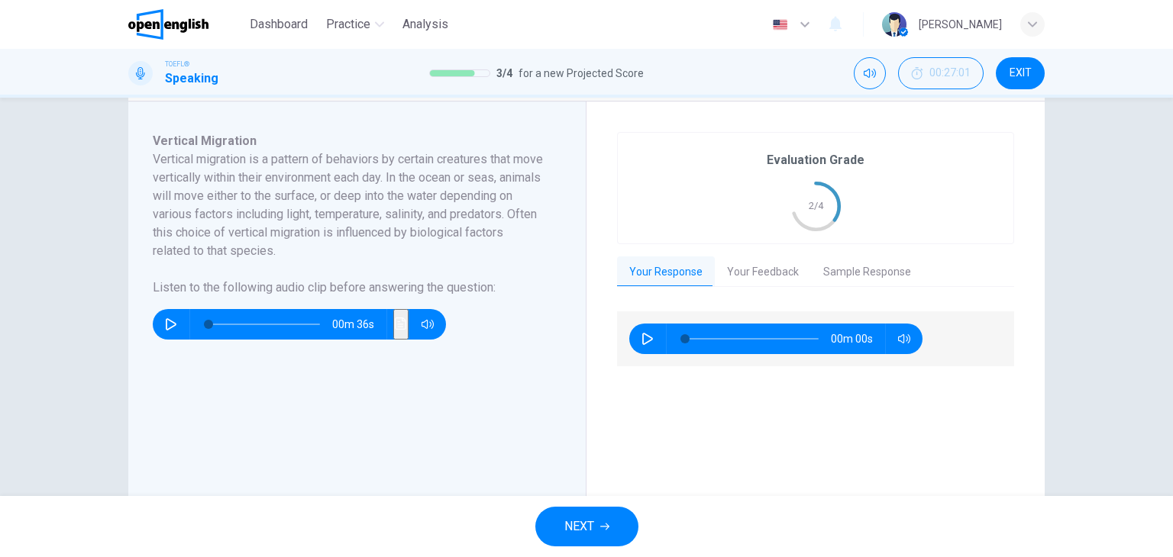
type input "*"
click at [751, 276] on button "Your Feedback" at bounding box center [763, 273] width 96 height 32
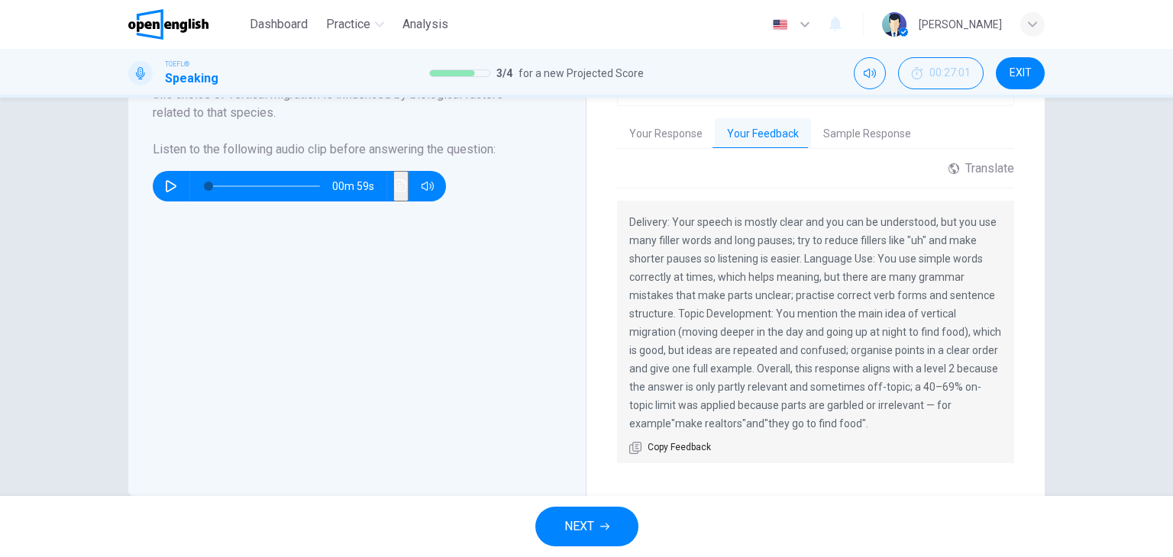
scroll to position [415, 0]
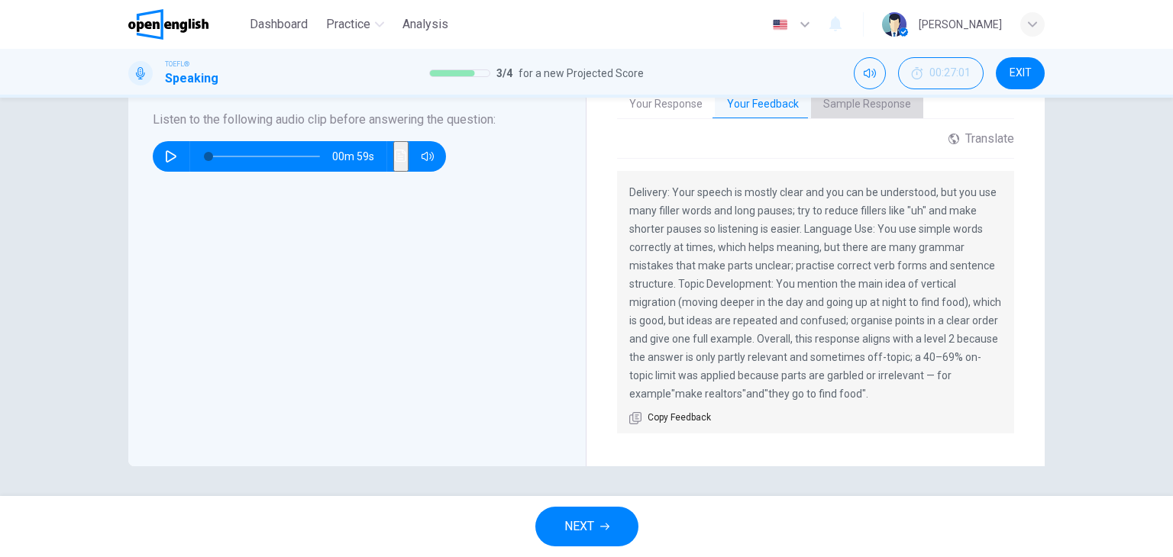
click at [827, 108] on button "Sample Response" at bounding box center [867, 105] width 112 height 32
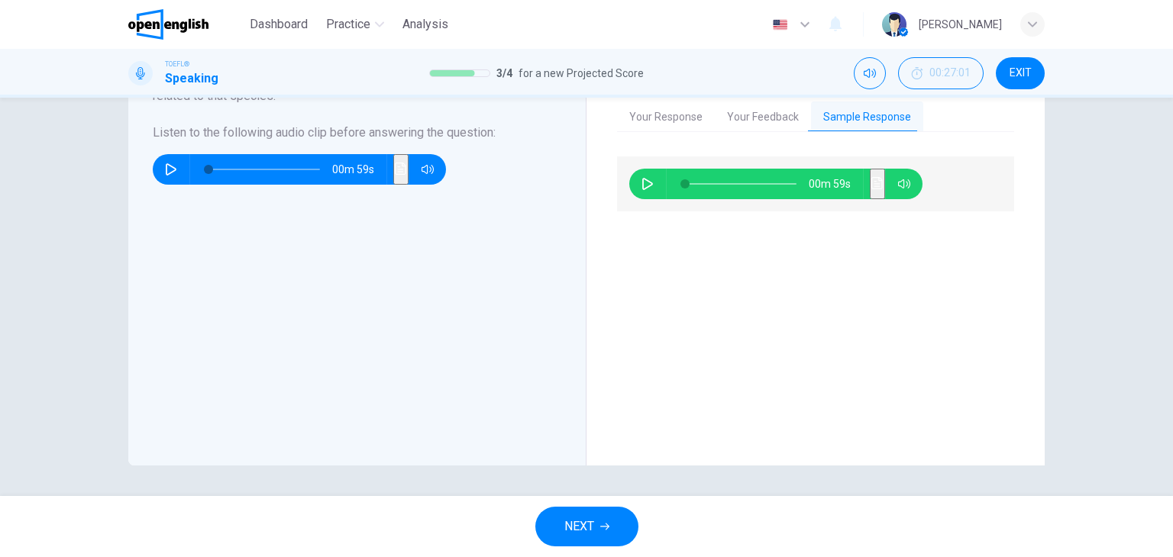
scroll to position [402, 0]
click at [644, 181] on icon "button" at bounding box center [647, 184] width 11 height 12
type input "*"
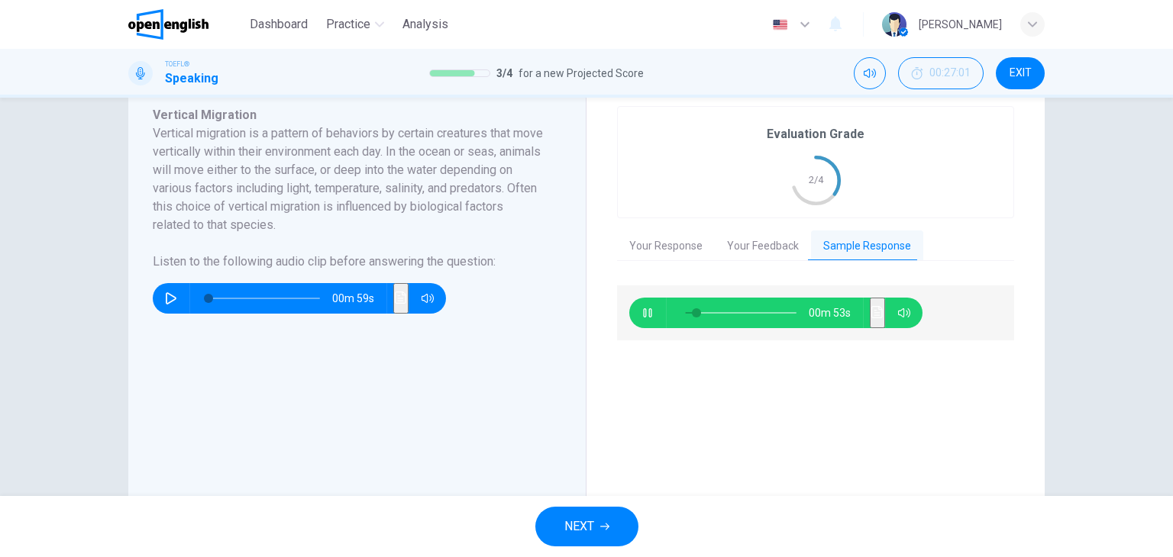
scroll to position [260, 0]
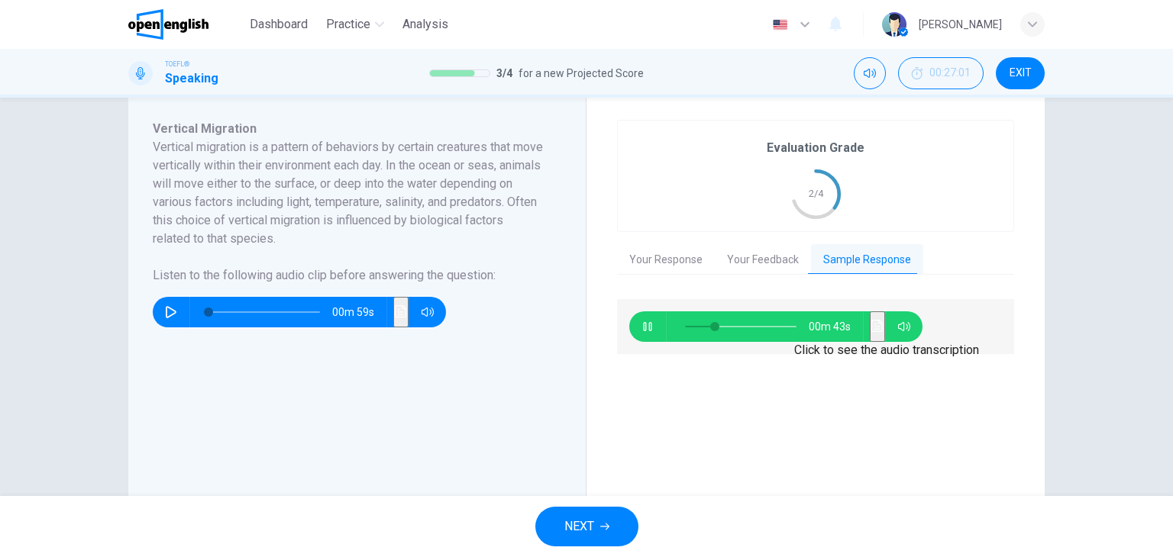
click at [871, 330] on icon "Click to see the audio transcription" at bounding box center [877, 326] width 12 height 12
click at [644, 327] on icon "button" at bounding box center [647, 327] width 12 height 12
click at [871, 321] on icon "Click to see the audio transcription" at bounding box center [877, 326] width 12 height 12
type input "*"
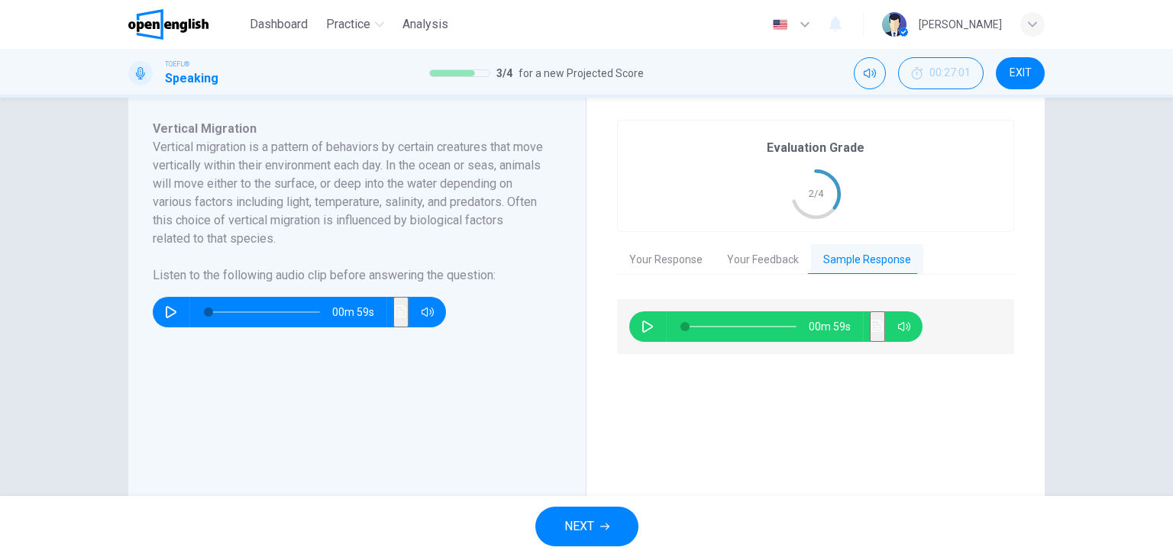
click at [590, 535] on span "NEXT" at bounding box center [579, 526] width 30 height 21
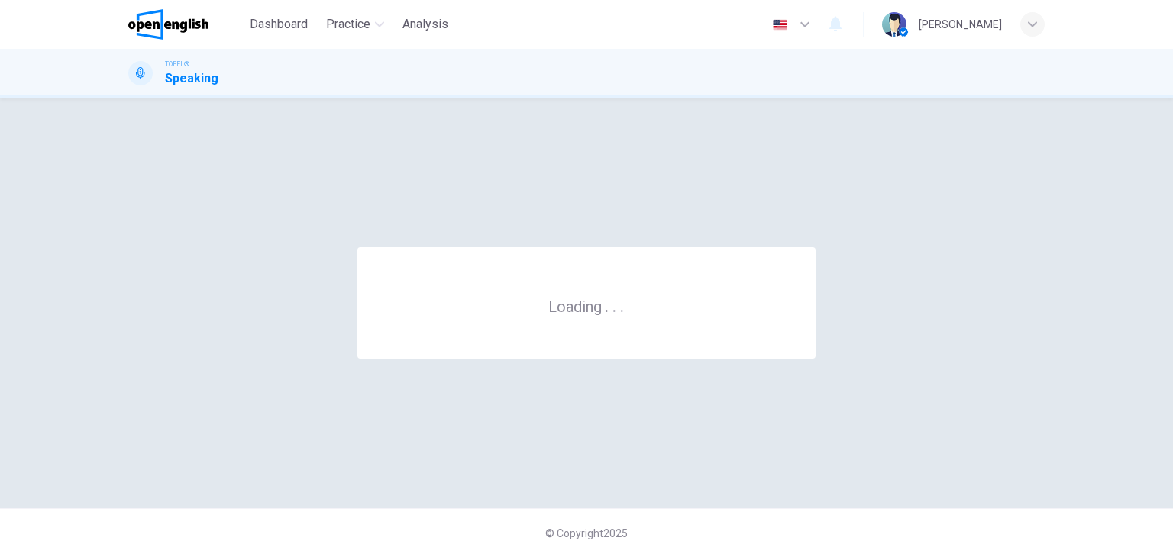
scroll to position [0, 0]
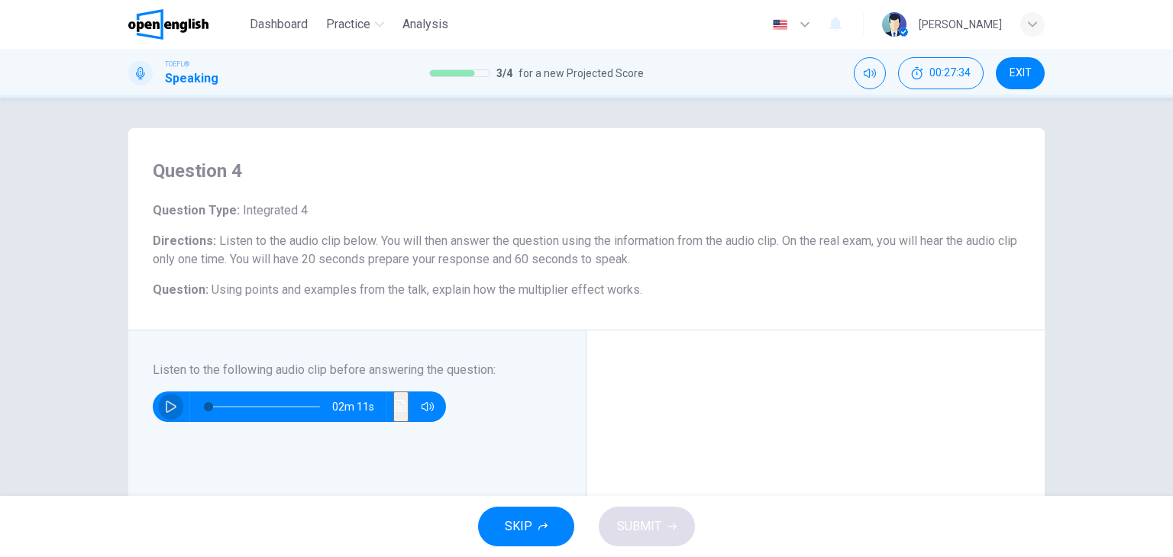
click at [166, 405] on icon "button" at bounding box center [171, 407] width 11 height 12
type input "*"
click at [168, 411] on icon "button" at bounding box center [171, 407] width 12 height 12
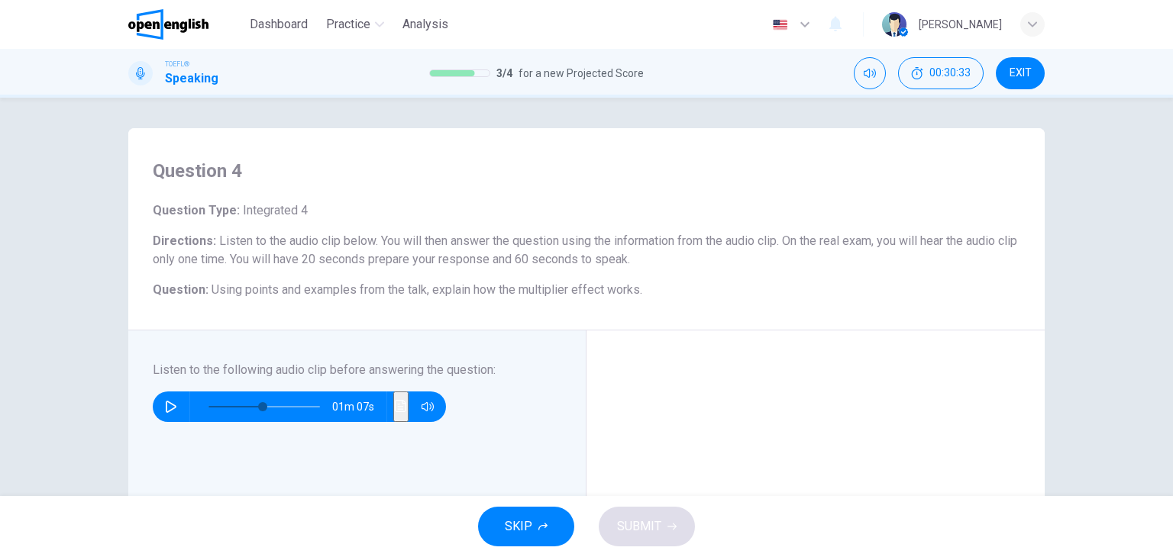
click at [168, 411] on icon "button" at bounding box center [171, 407] width 12 height 12
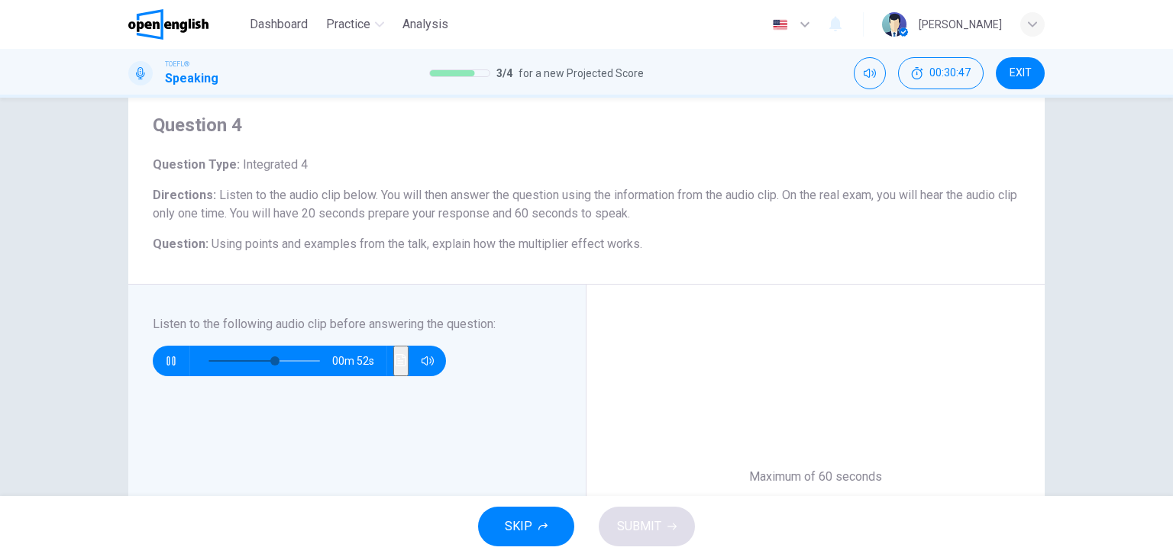
scroll to position [47, 0]
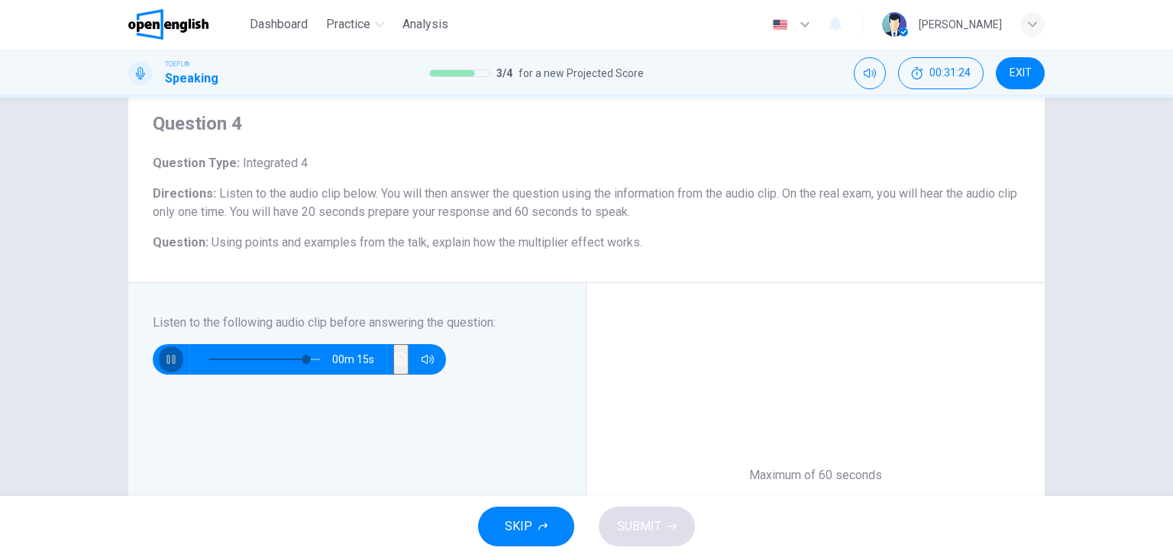
click at [166, 364] on icon "button" at bounding box center [171, 360] width 12 height 12
click at [162, 366] on button "button" at bounding box center [171, 359] width 24 height 31
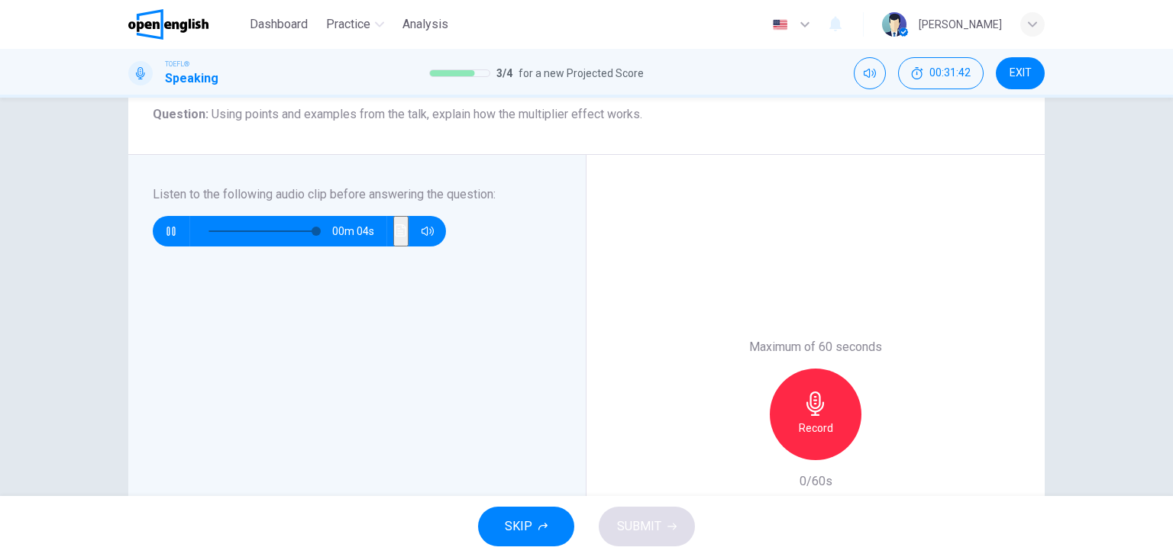
scroll to position [174, 0]
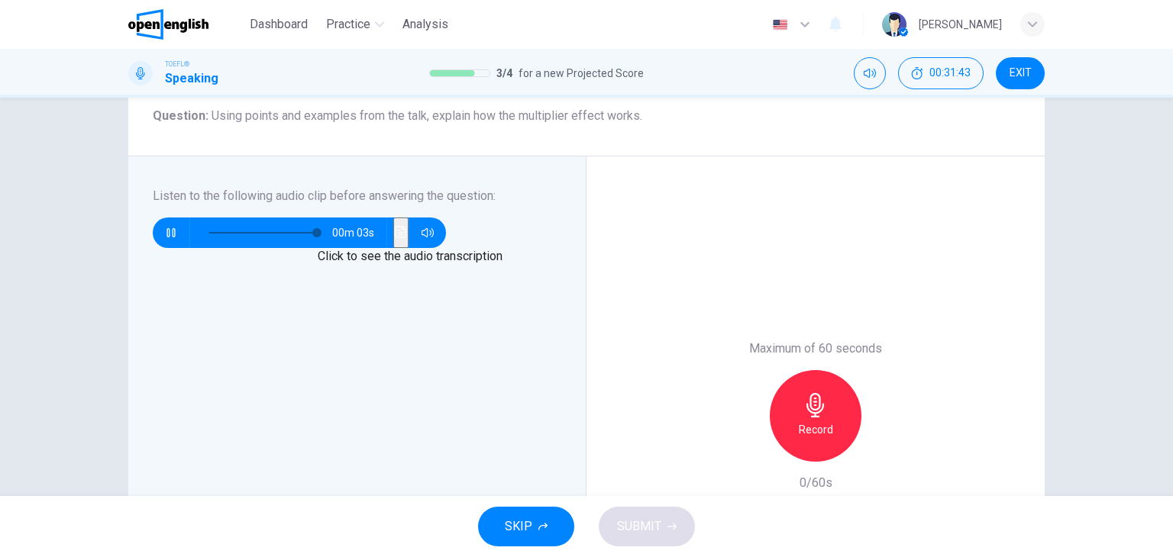
click at [395, 231] on icon "Click to see the audio transcription" at bounding box center [401, 232] width 12 height 12
type input "*"
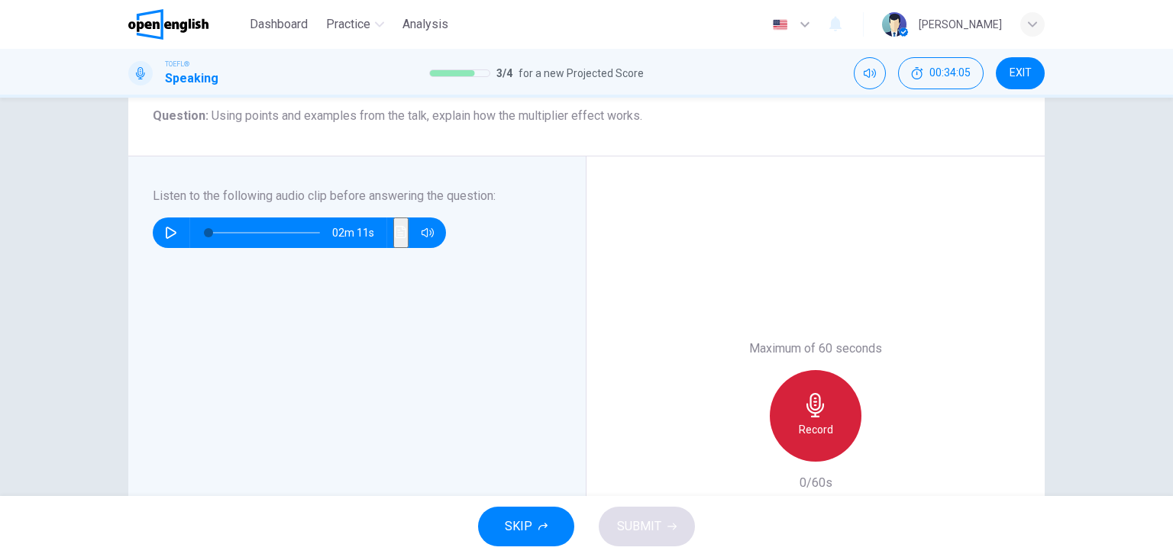
click at [806, 410] on icon "button" at bounding box center [815, 405] width 18 height 24
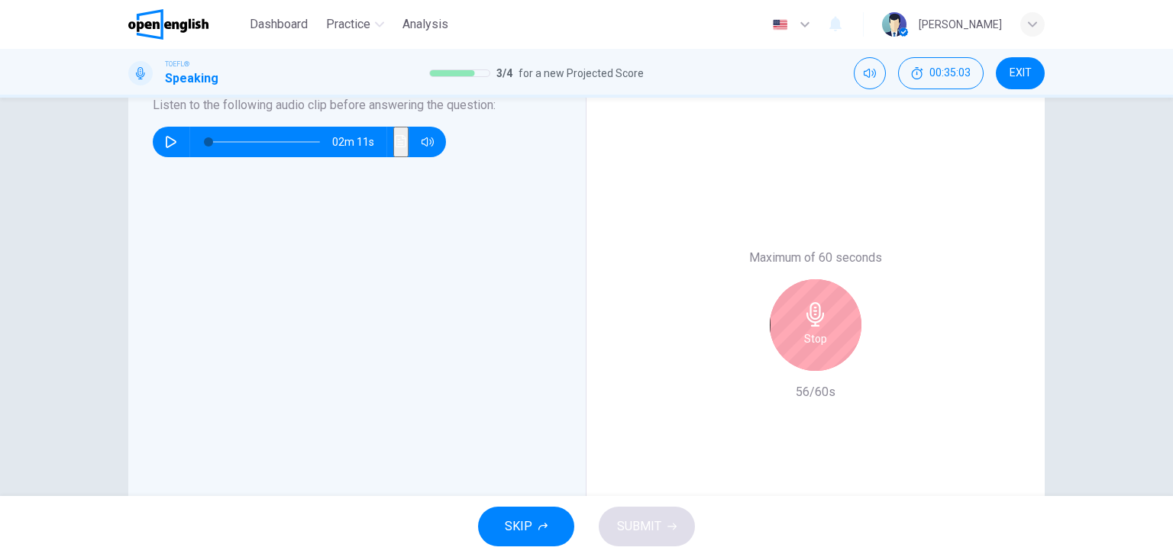
scroll to position [266, 0]
click at [816, 347] on div "Stop" at bounding box center [816, 325] width 92 height 92
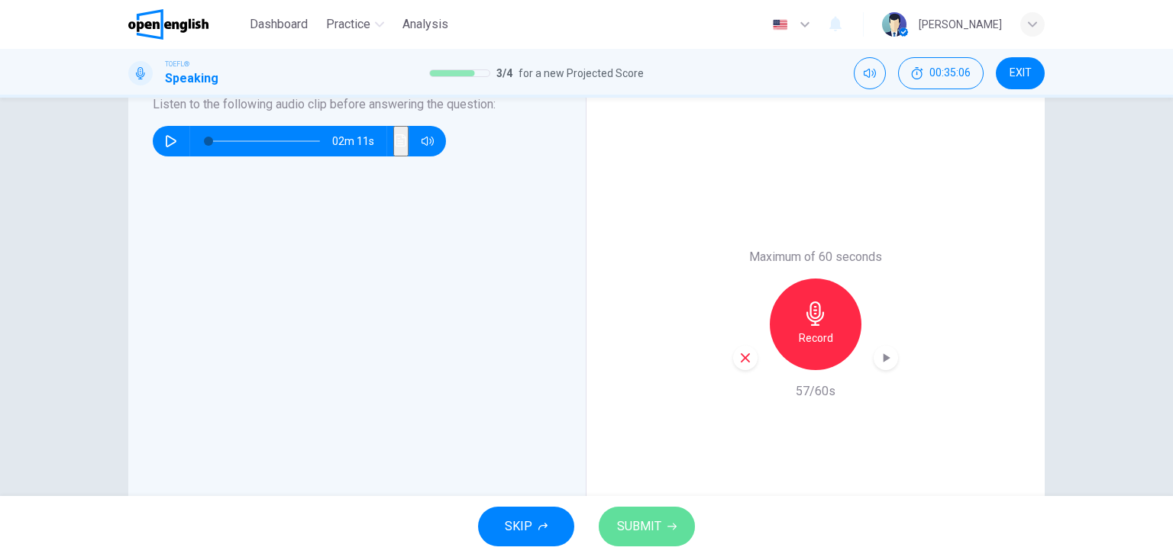
click at [654, 526] on span "SUBMIT" at bounding box center [639, 526] width 44 height 21
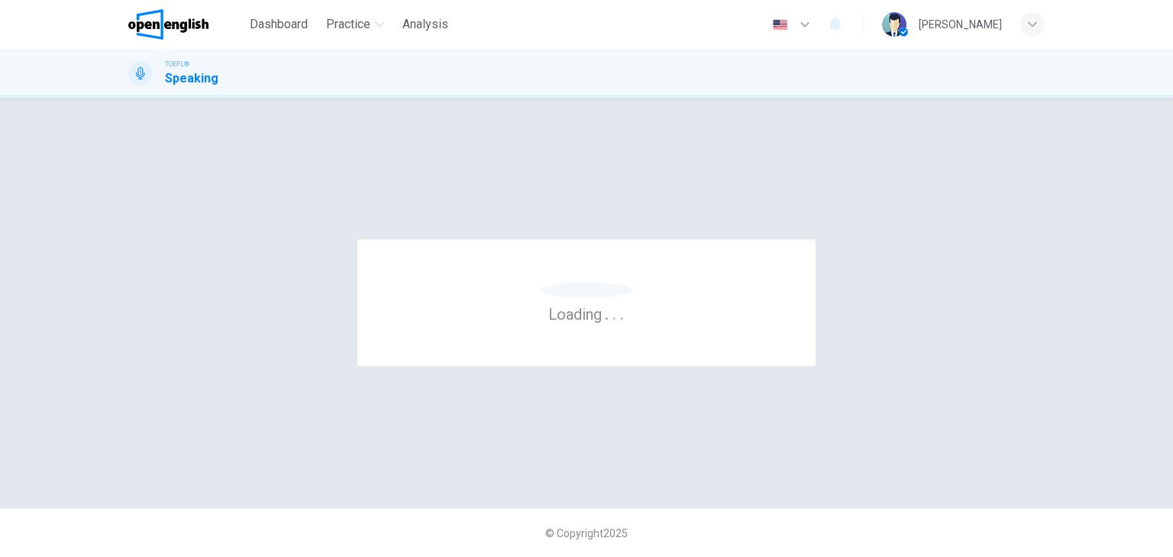
scroll to position [0, 0]
